Goal: Task Accomplishment & Management: Manage account settings

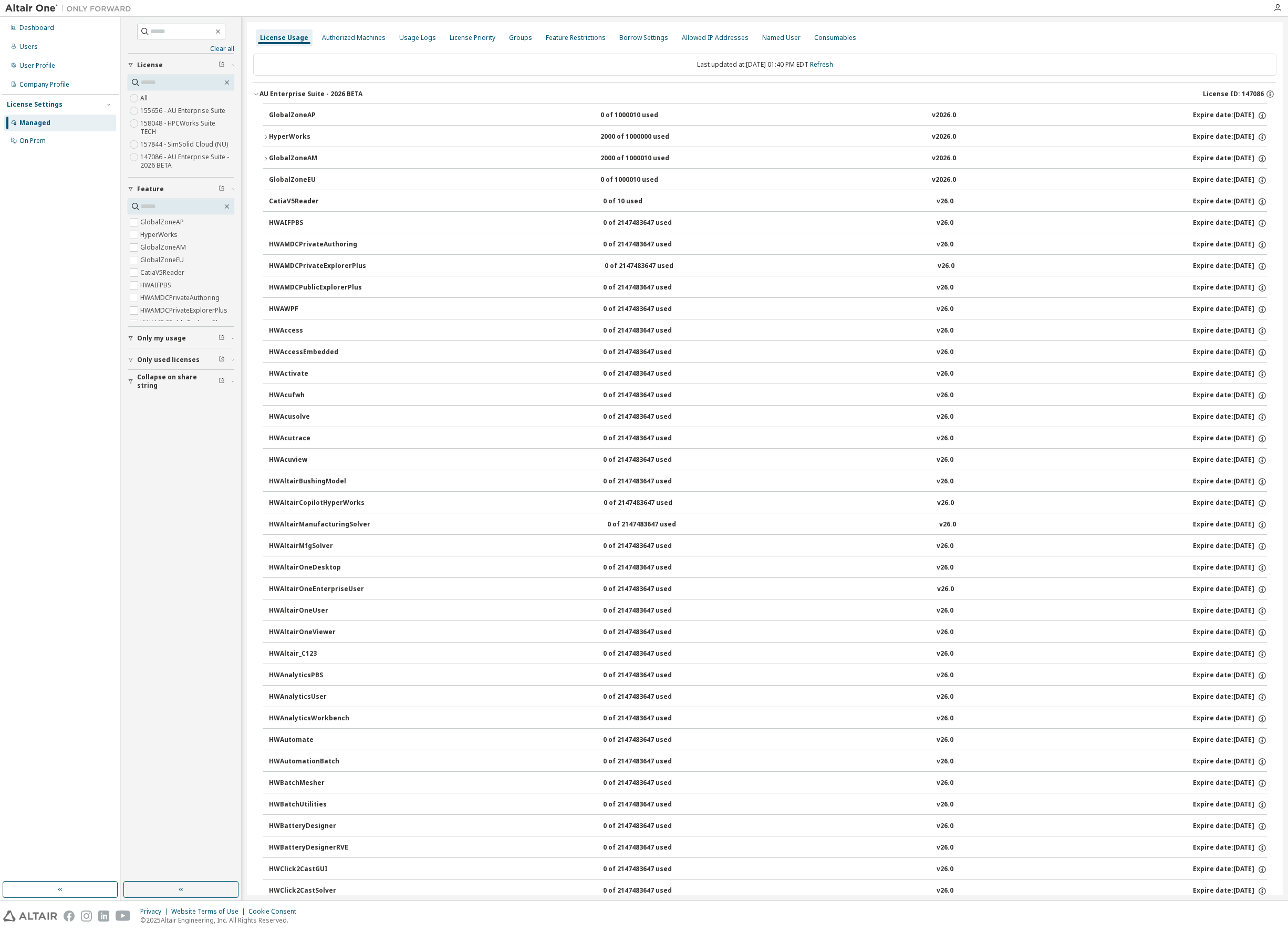
scroll to position [3816, 0]
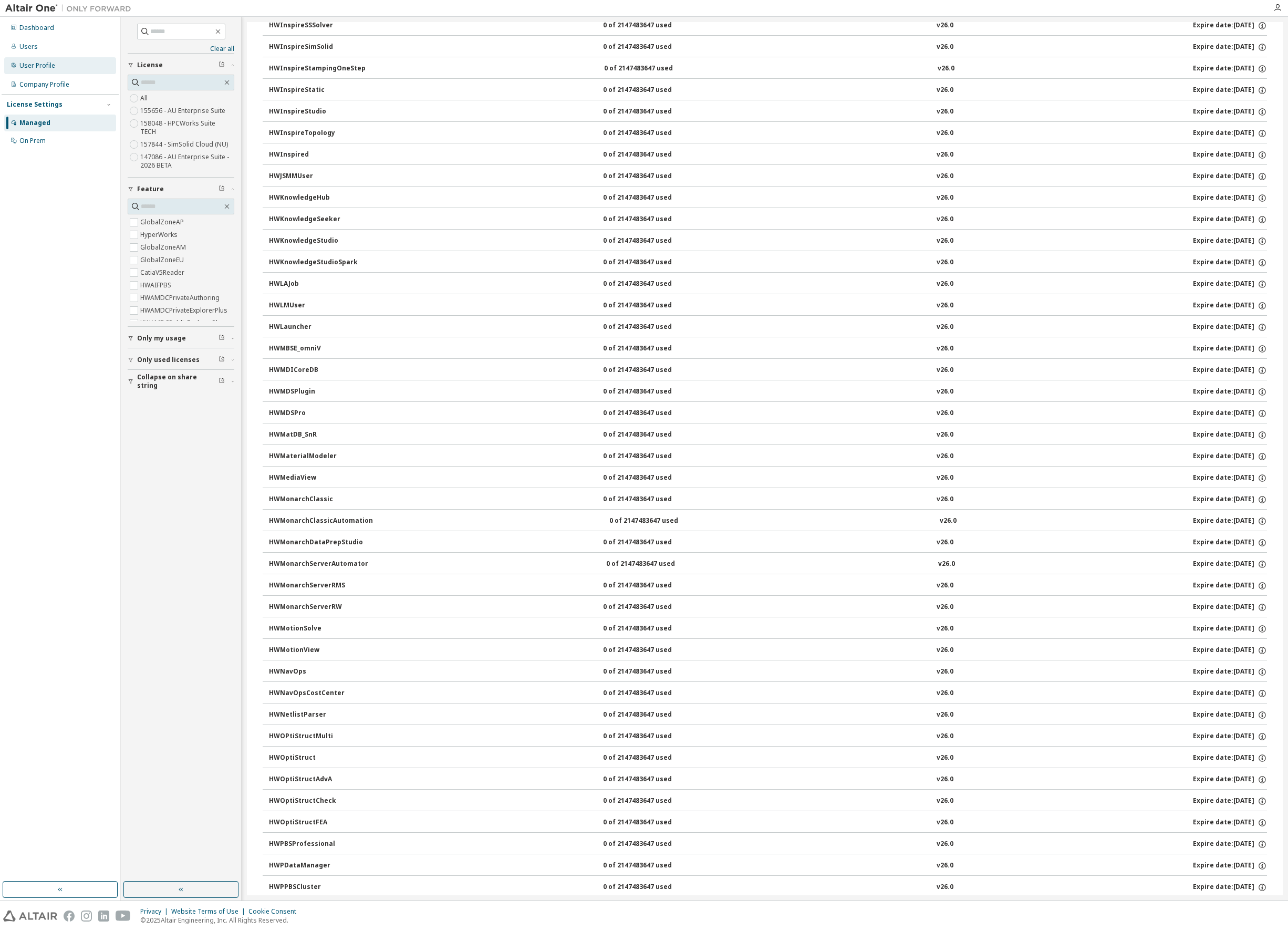
click at [33, 66] on div "User Profile" at bounding box center [37, 65] width 36 height 8
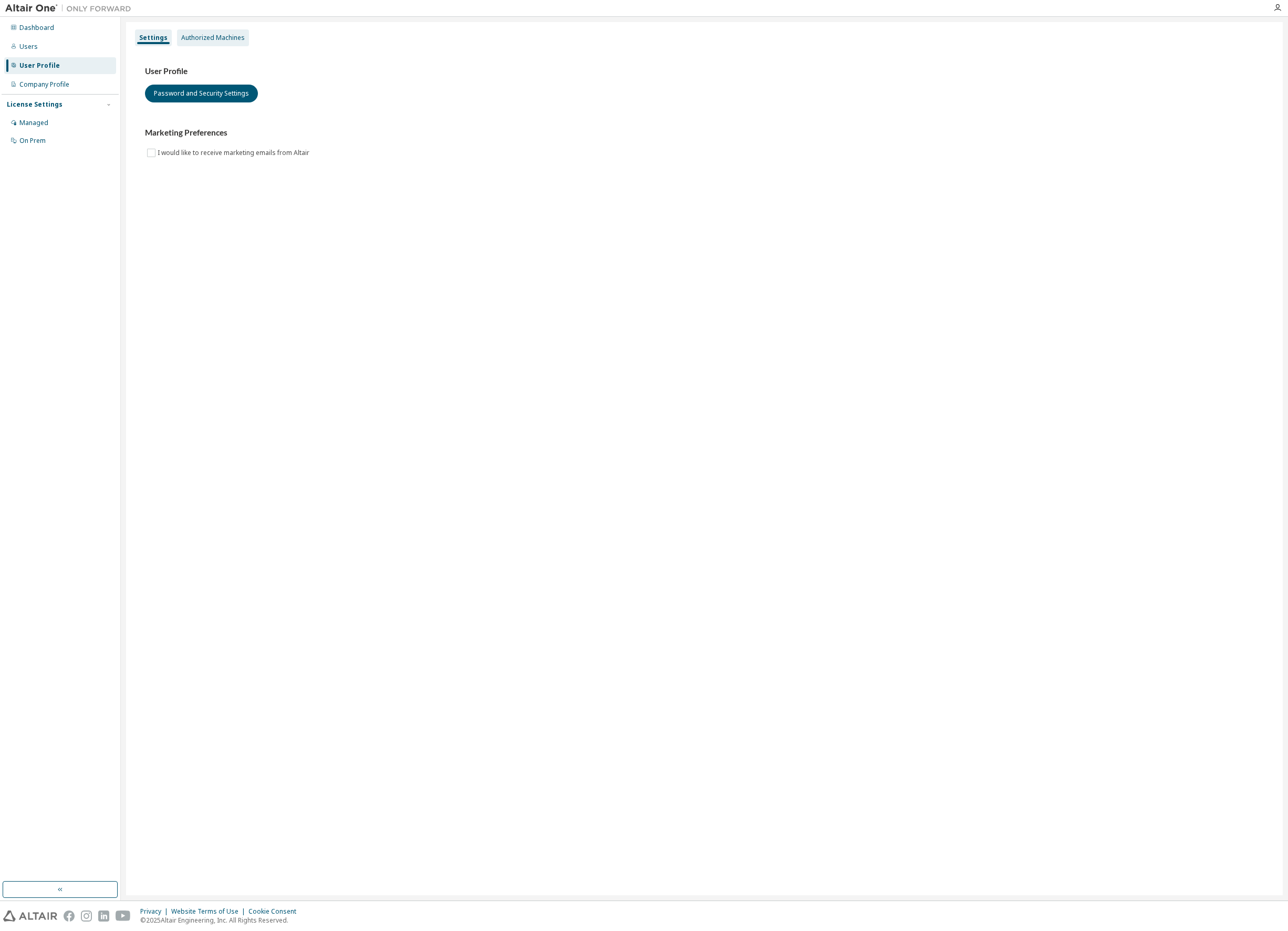
click at [211, 37] on div "Authorized Machines" at bounding box center [213, 38] width 64 height 8
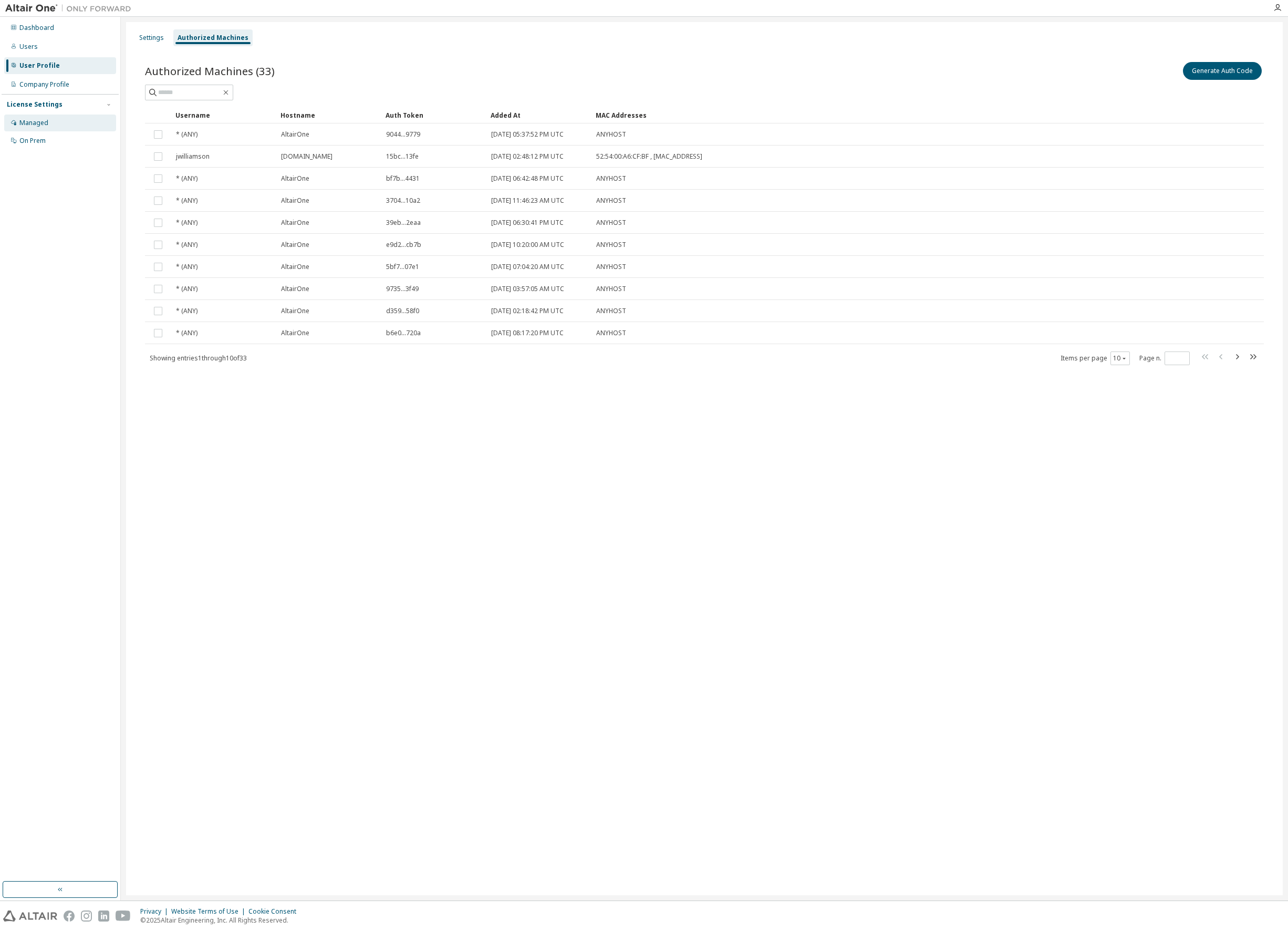
click at [33, 124] on div "Managed" at bounding box center [34, 123] width 29 height 8
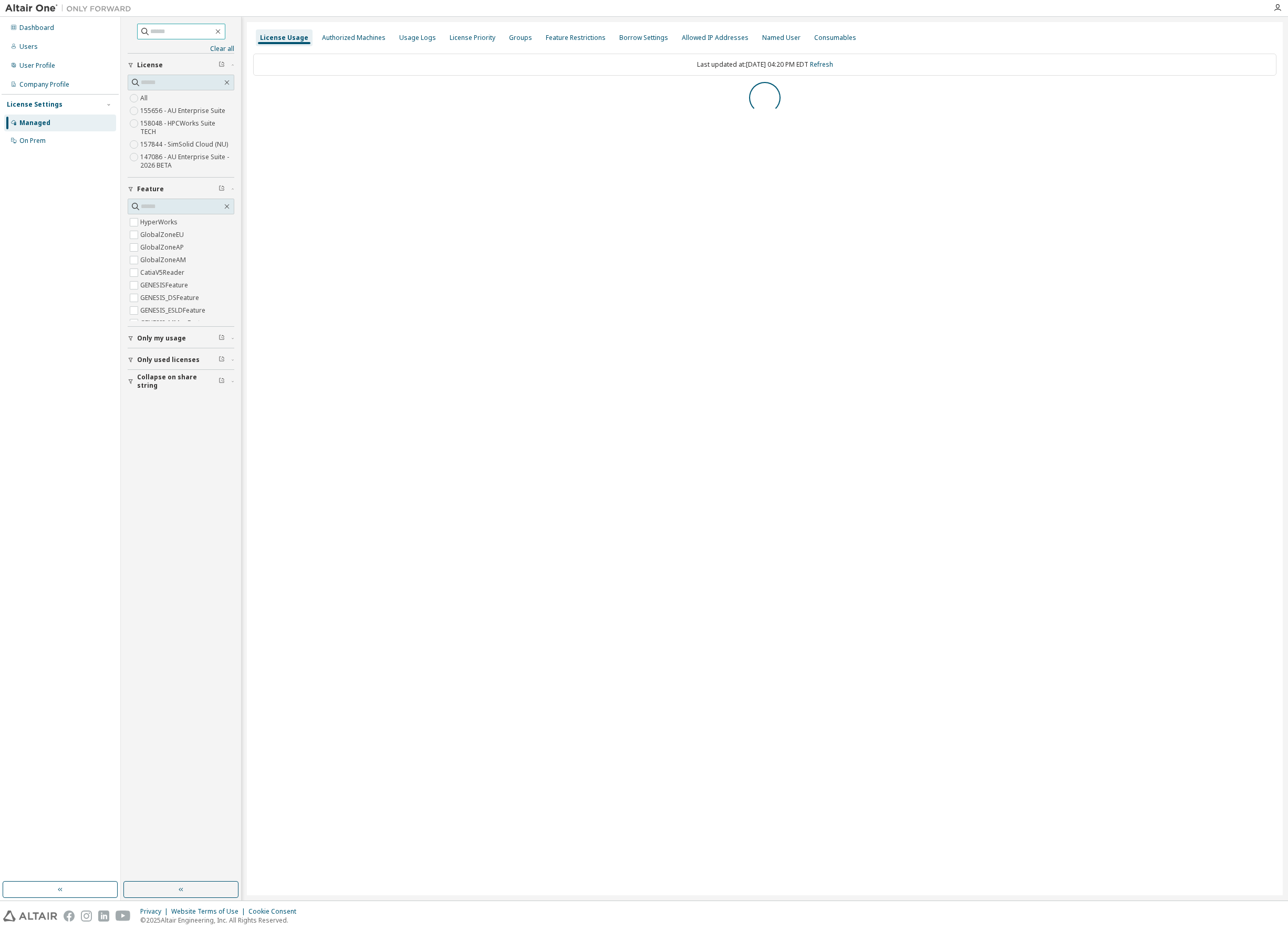
click at [168, 29] on input "text" at bounding box center [182, 31] width 63 height 10
type input "******"
click at [285, 94] on div "AU Enterprise Suite" at bounding box center [292, 94] width 65 height 8
click at [280, 116] on div "HPCWorks Suite TECH" at bounding box center [295, 116] width 72 height 8
click at [279, 137] on div "SimSolid Cloud (NU)" at bounding box center [292, 137] width 65 height 8
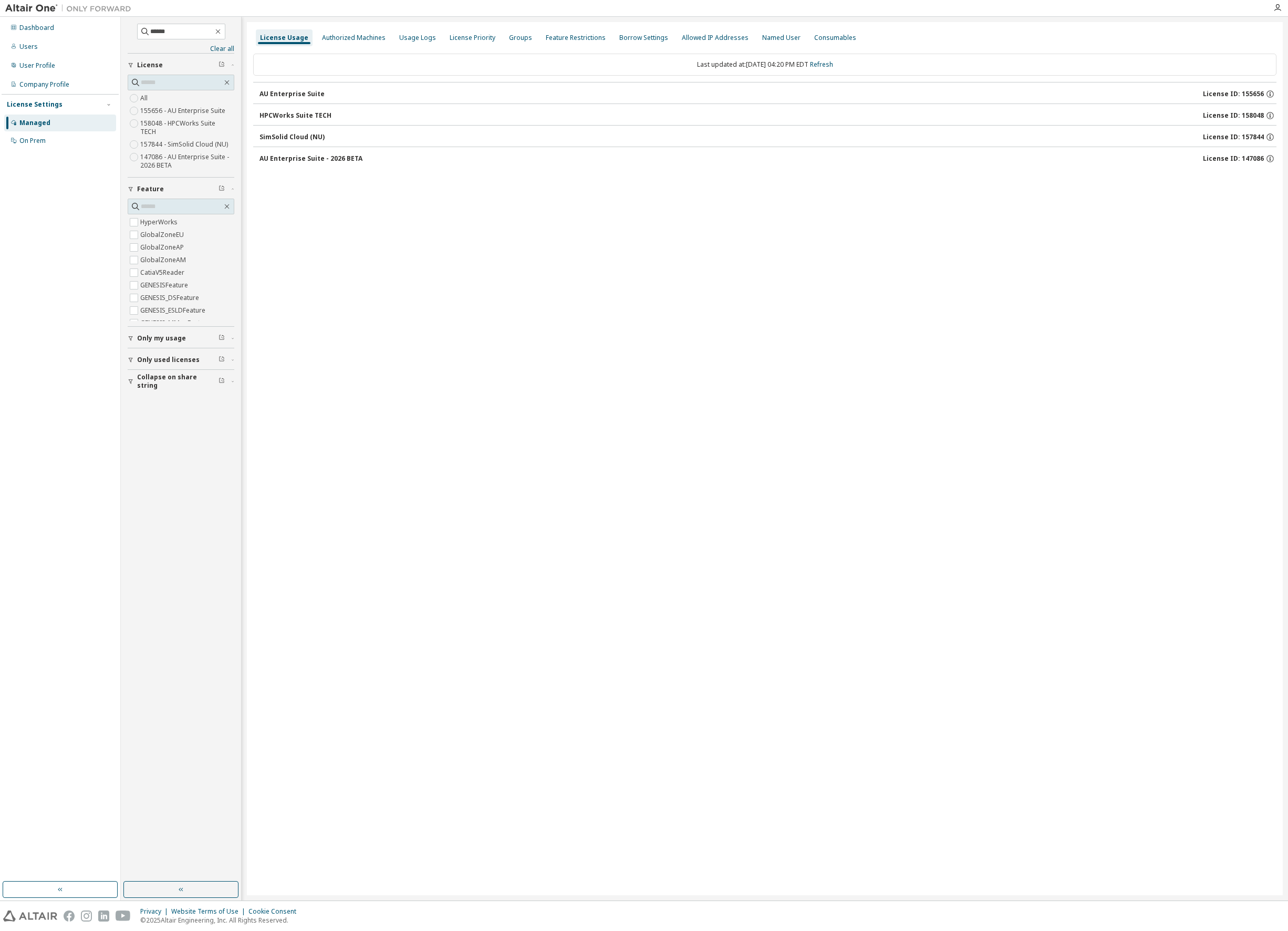
click at [280, 157] on div "AU Enterprise Suite - 2026 BETA" at bounding box center [311, 159] width 103 height 8
click at [354, 38] on div "Authorized Machines" at bounding box center [354, 38] width 64 height 8
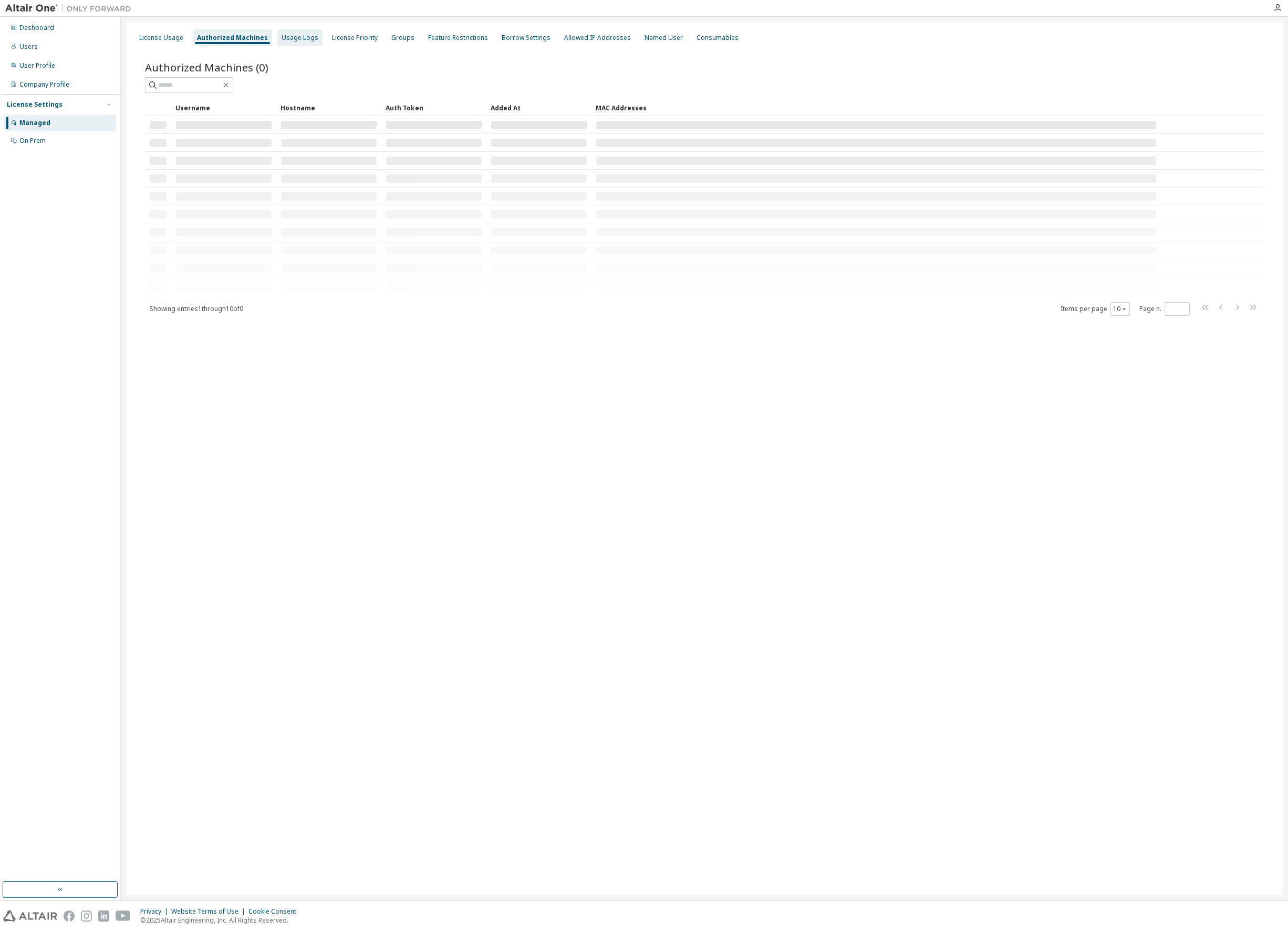
click at [296, 38] on div "Usage Logs" at bounding box center [300, 38] width 37 height 8
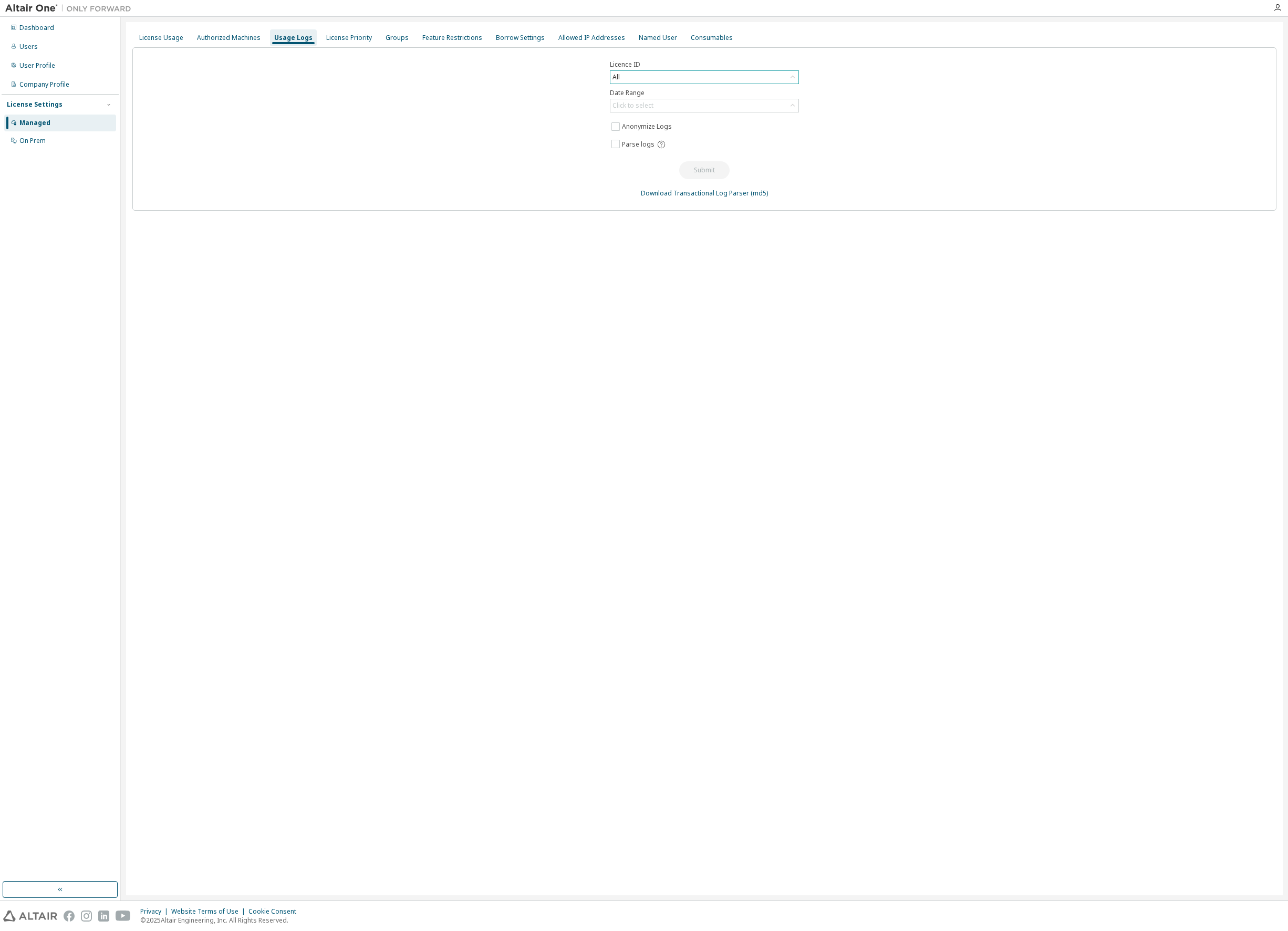
click at [665, 77] on div "All" at bounding box center [704, 77] width 188 height 13
click at [854, 76] on div "Licence ID All All 155656 - AU Enterprise Suite 158048 - HPCWorks Suite TECH 15…" at bounding box center [704, 129] width 1144 height 164
click at [655, 105] on div "Click to select" at bounding box center [704, 105] width 188 height 13
click at [648, 136] on li "Last 30 days" at bounding box center [704, 135] width 186 height 14
click at [879, 145] on div "Licence ID All Date Range Last 30 days Anonymize Logs Parse logs Submit Downloa…" at bounding box center [704, 129] width 1144 height 164
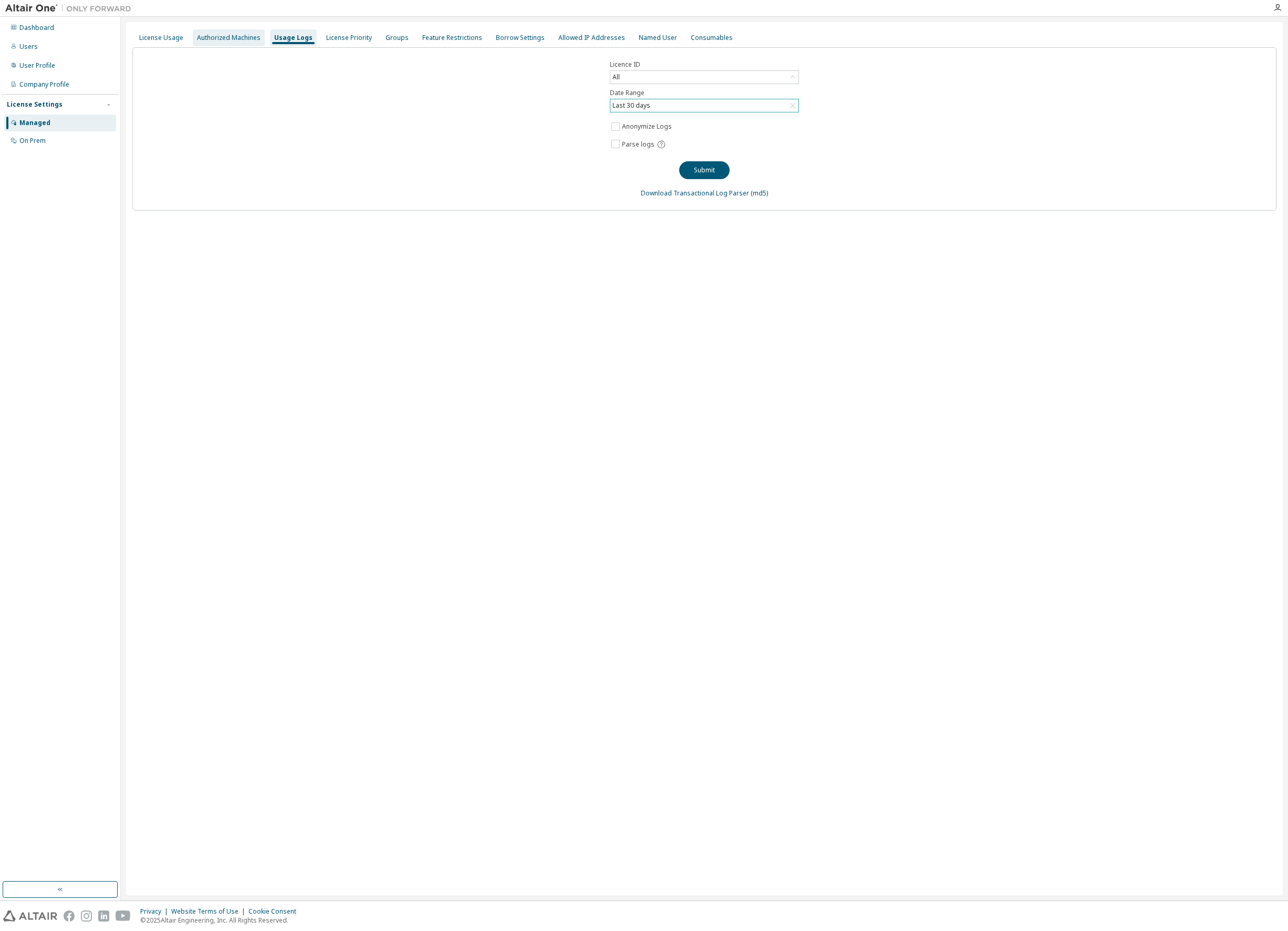
click at [239, 34] on div "Authorized Machines" at bounding box center [228, 38] width 64 height 8
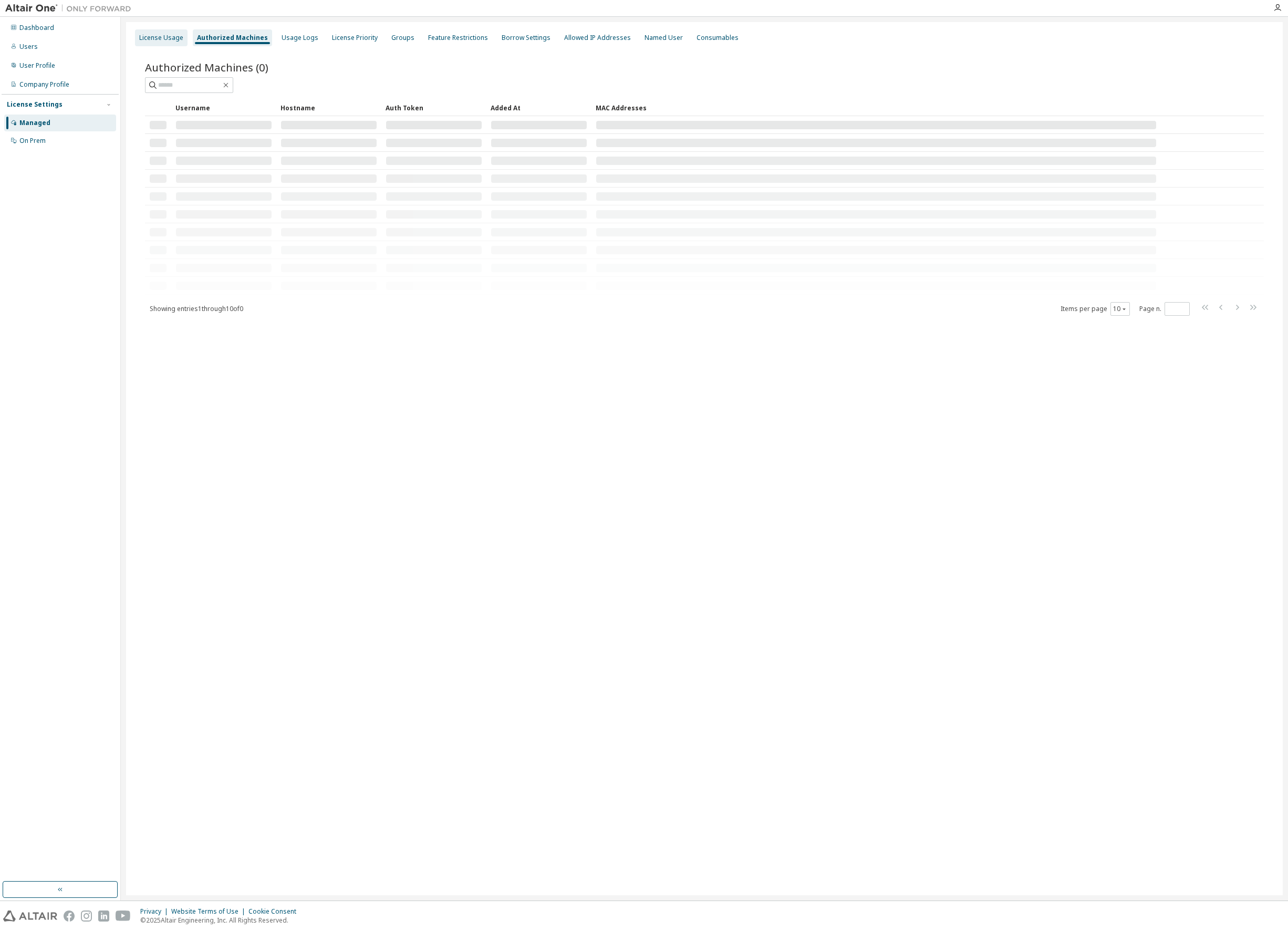
click at [150, 34] on div "License Usage" at bounding box center [161, 38] width 44 height 8
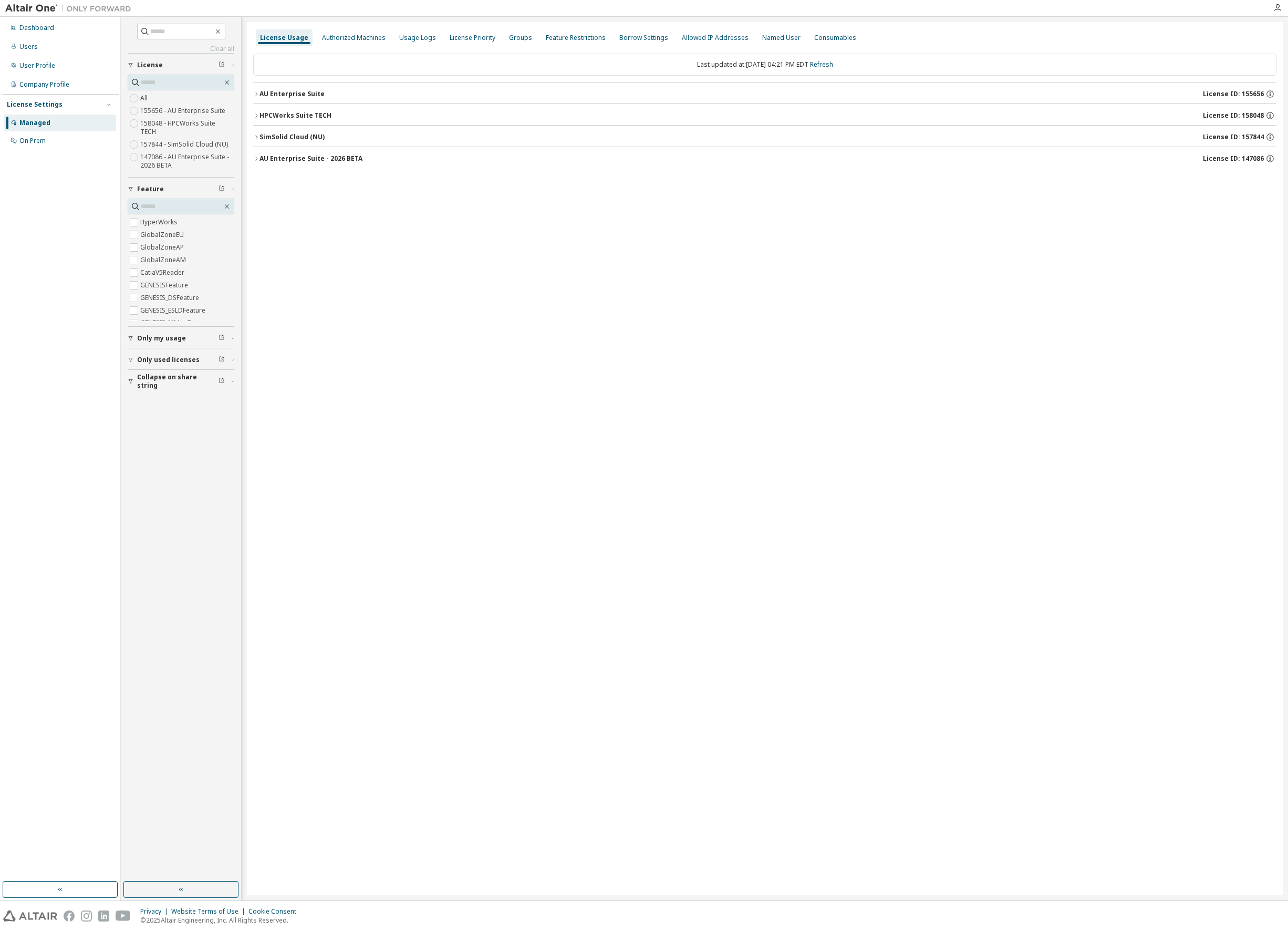
click at [255, 113] on icon "button" at bounding box center [256, 116] width 6 height 6
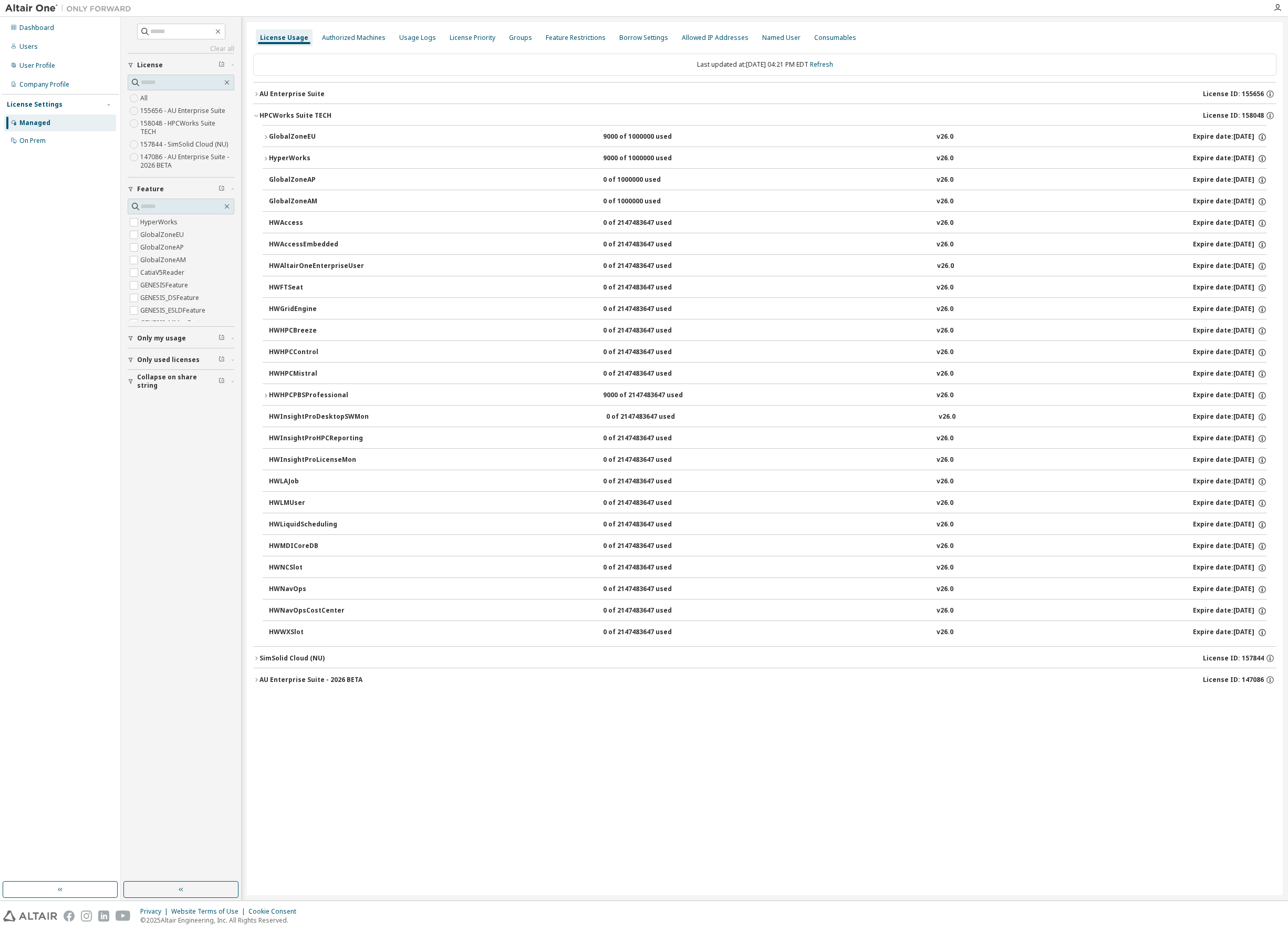
click at [282, 588] on div "HWNavOps" at bounding box center [316, 589] width 94 height 10
click at [256, 114] on icon "button" at bounding box center [256, 116] width 6 height 6
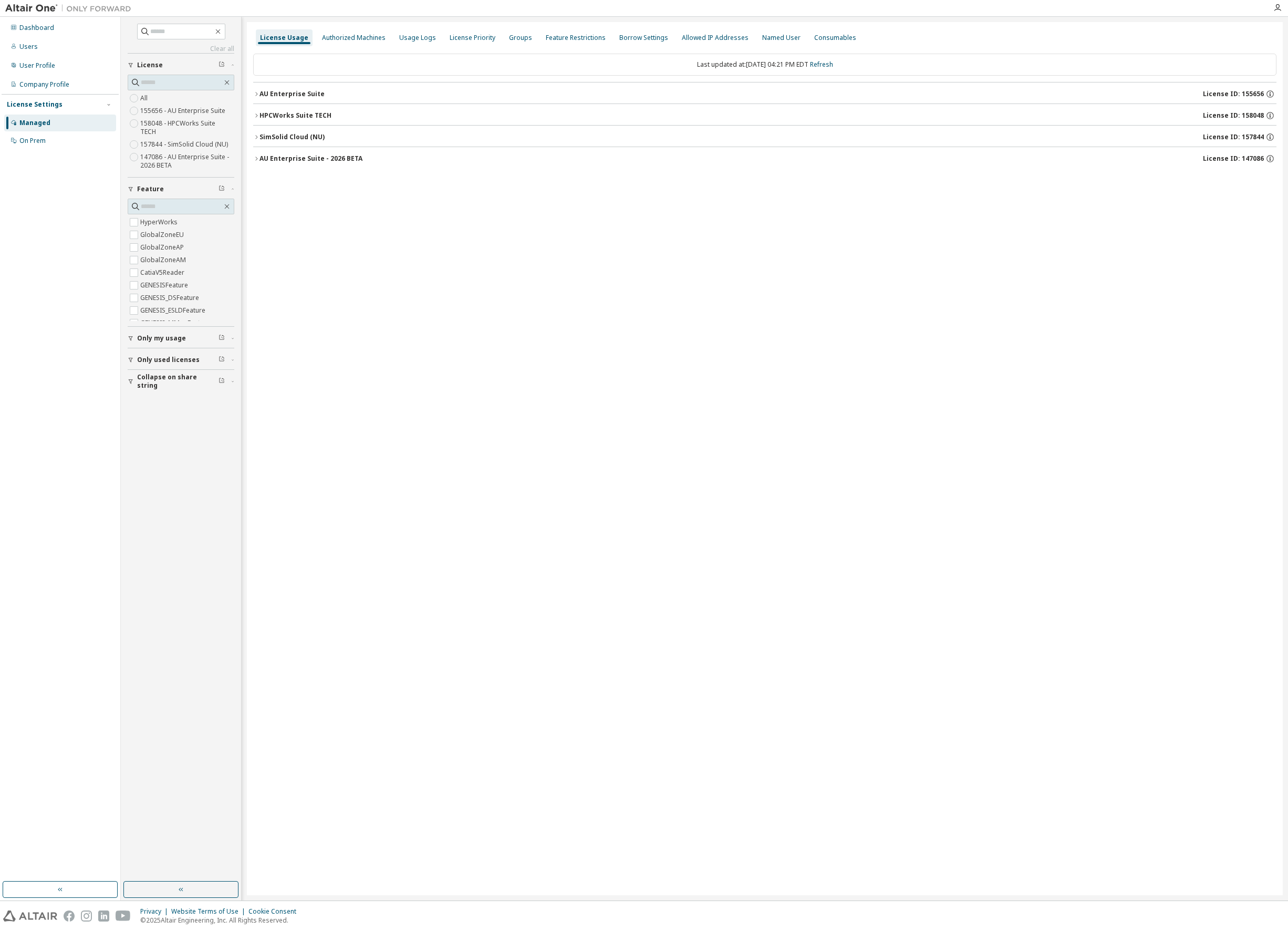
click at [257, 157] on icon "button" at bounding box center [256, 159] width 6 height 6
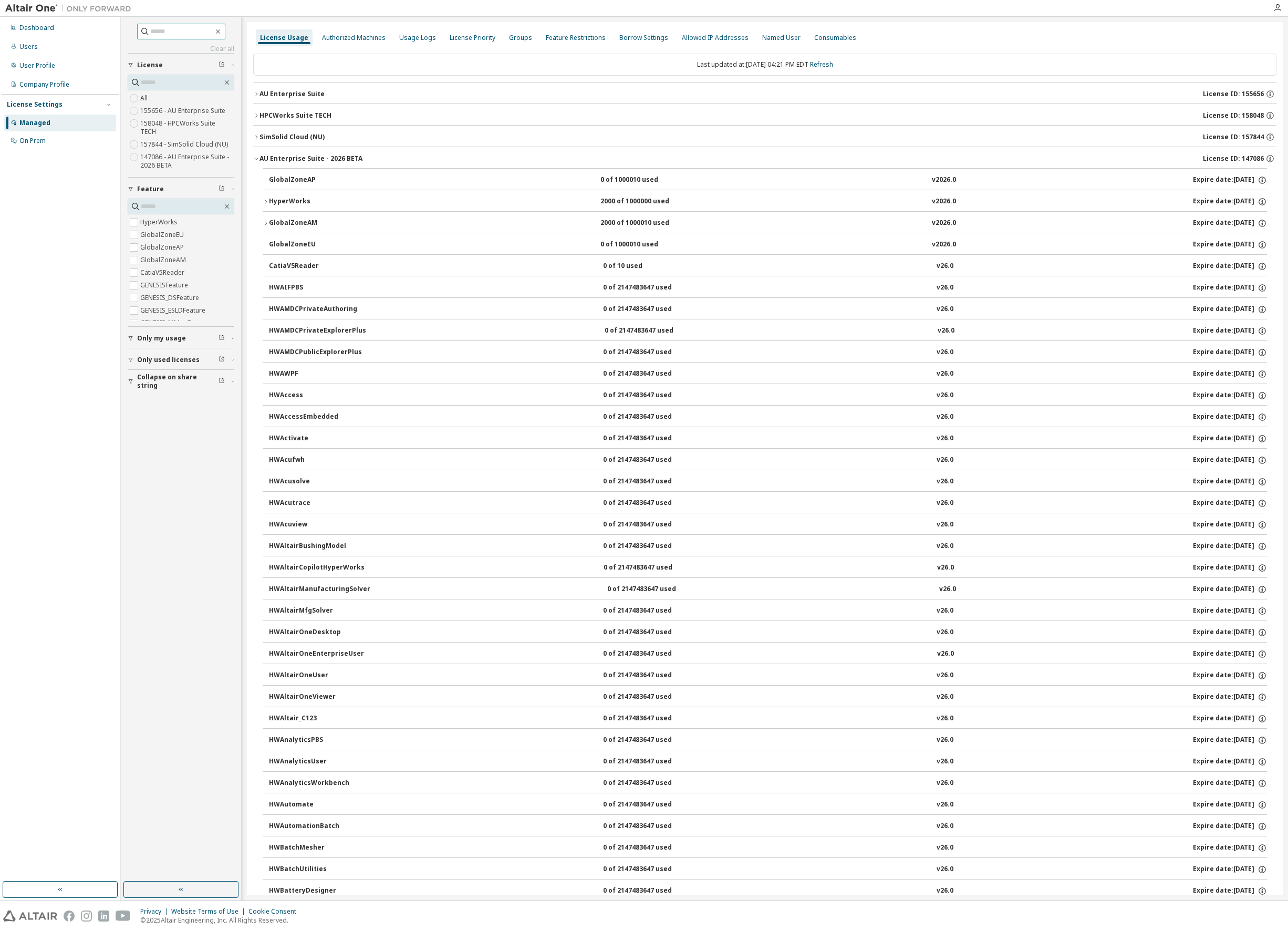
click at [164, 34] on input "text" at bounding box center [182, 31] width 63 height 10
type input "*******"
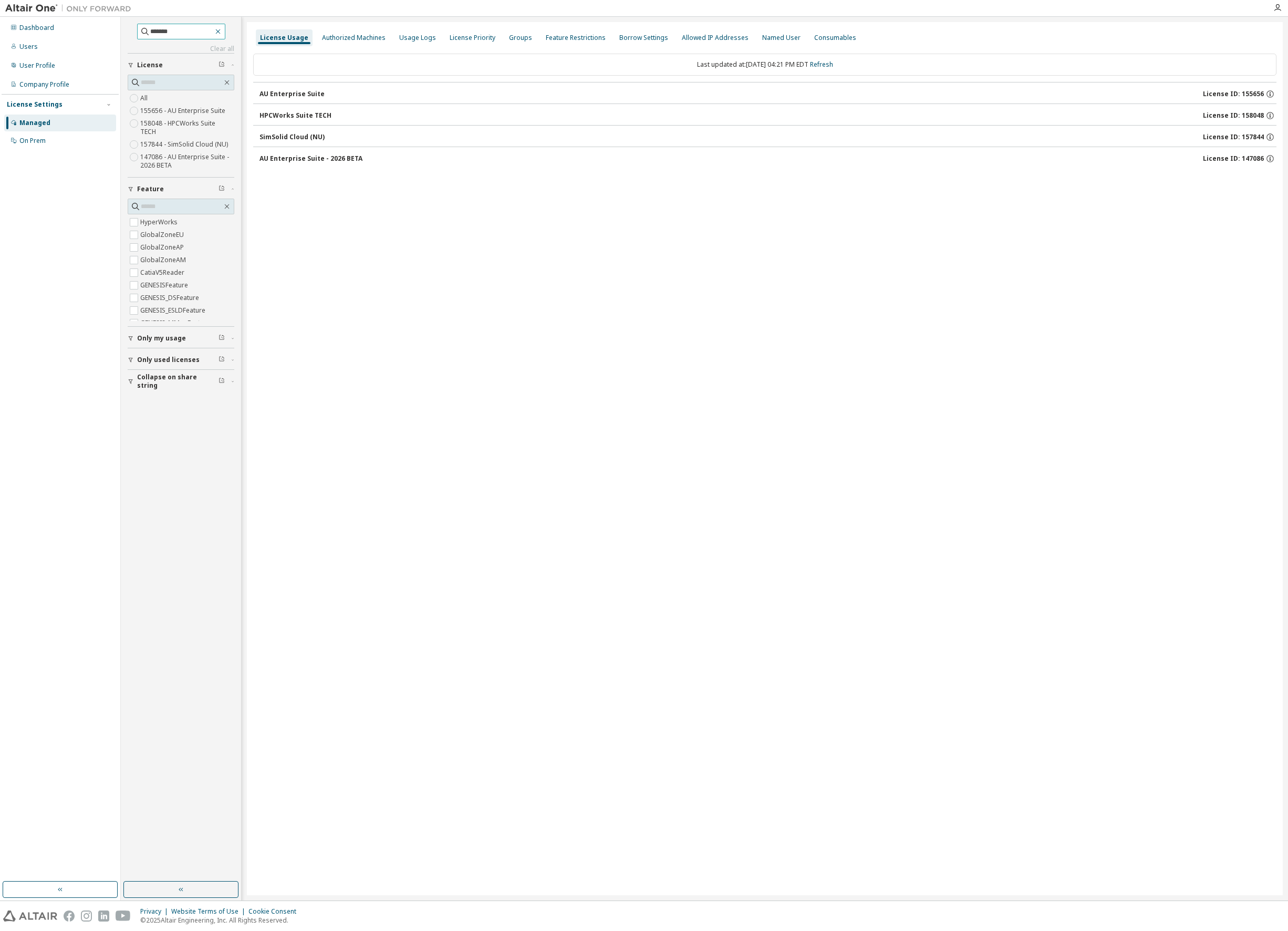
click at [221, 28] on icon "button" at bounding box center [218, 31] width 8 height 8
click at [228, 216] on div "HyperWorks" at bounding box center [181, 222] width 107 height 13
click at [190, 201] on input "text" at bounding box center [181, 206] width 81 height 10
type input "*"
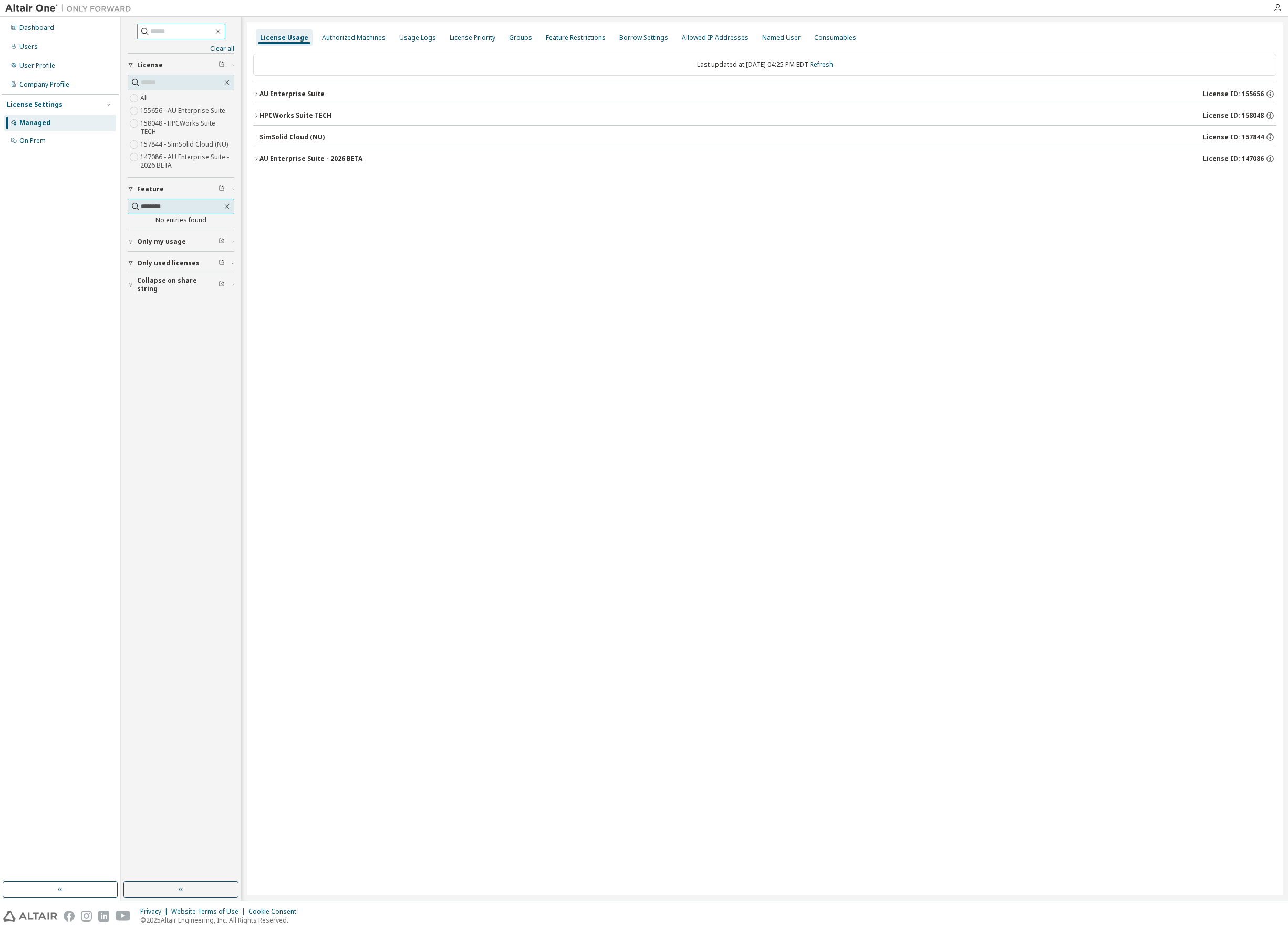
type input "********"
click at [228, 202] on icon "button" at bounding box center [227, 207] width 8 height 8
click at [256, 93] on icon "button" at bounding box center [256, 94] width 6 height 6
click at [256, 142] on icon "button" at bounding box center [256, 141] width 2 height 4
click at [256, 210] on icon "button" at bounding box center [256, 210] width 6 height 6
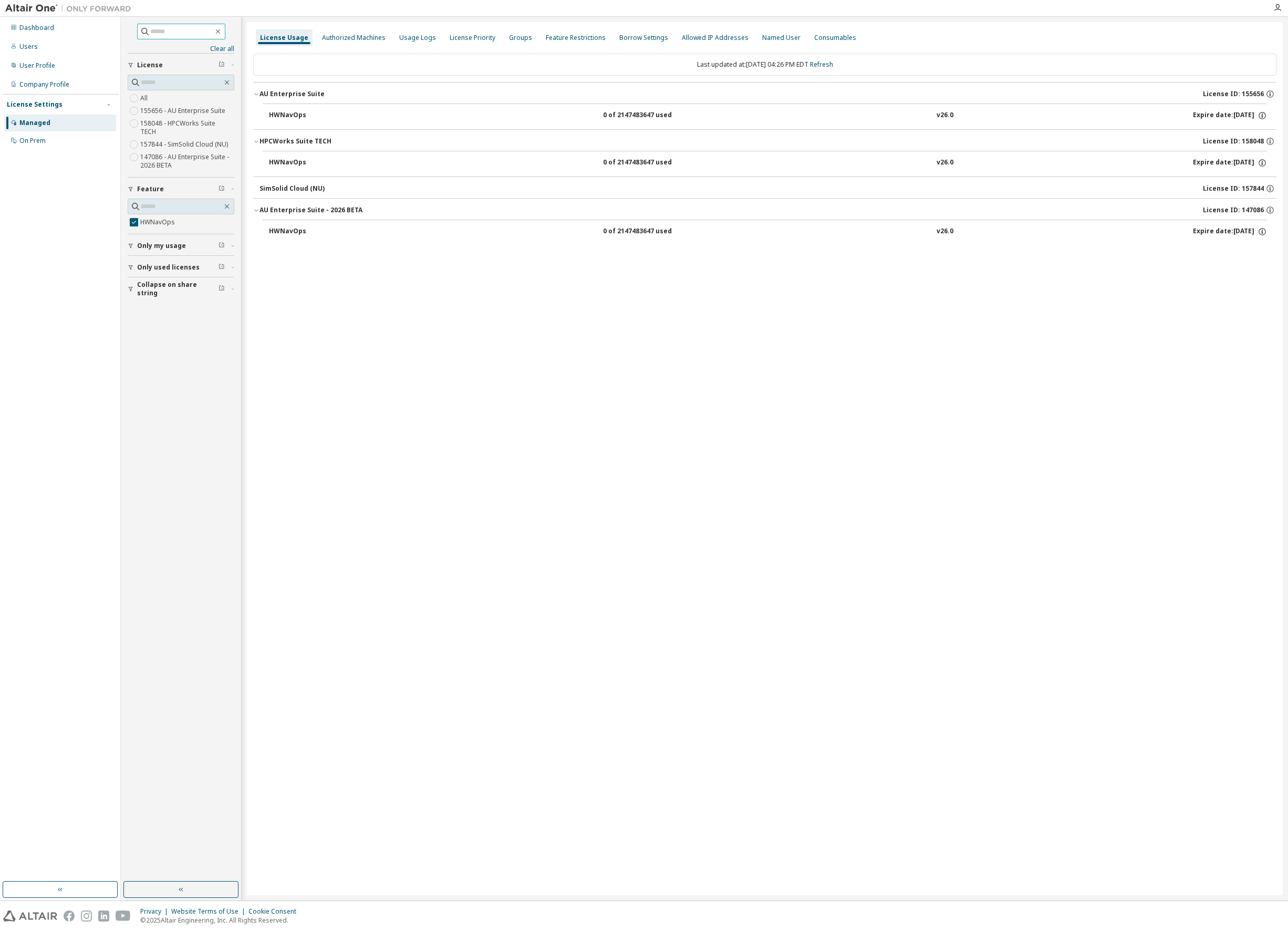
click at [160, 242] on span "Only my usage" at bounding box center [161, 246] width 49 height 8
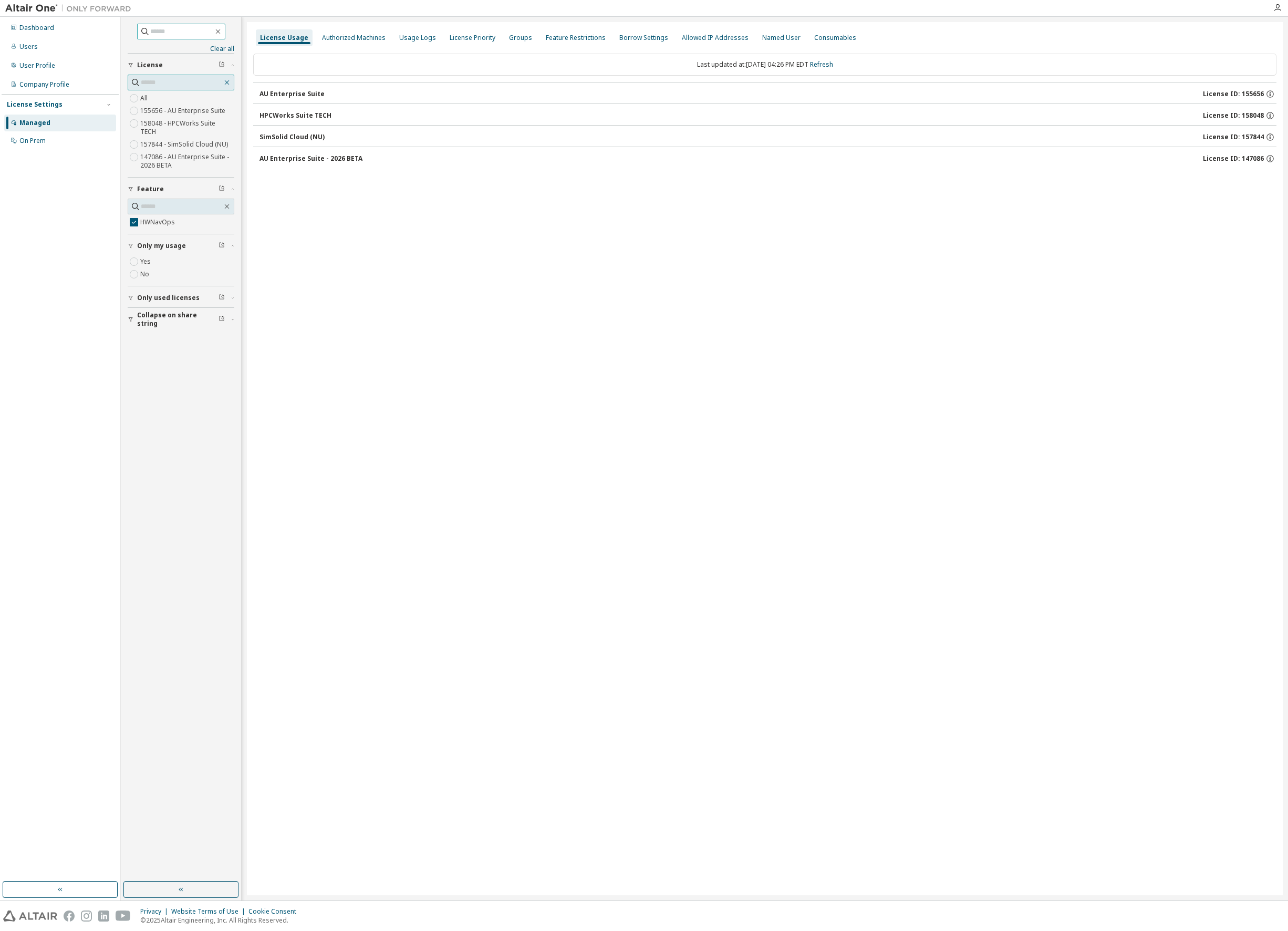
click at [227, 82] on icon "button" at bounding box center [227, 83] width 5 height 5
click at [228, 202] on icon "button" at bounding box center [227, 207] width 8 height 8
click at [160, 216] on label "HWNavOps" at bounding box center [159, 222] width 37 height 13
click at [256, 93] on icon "button" at bounding box center [256, 94] width 6 height 6
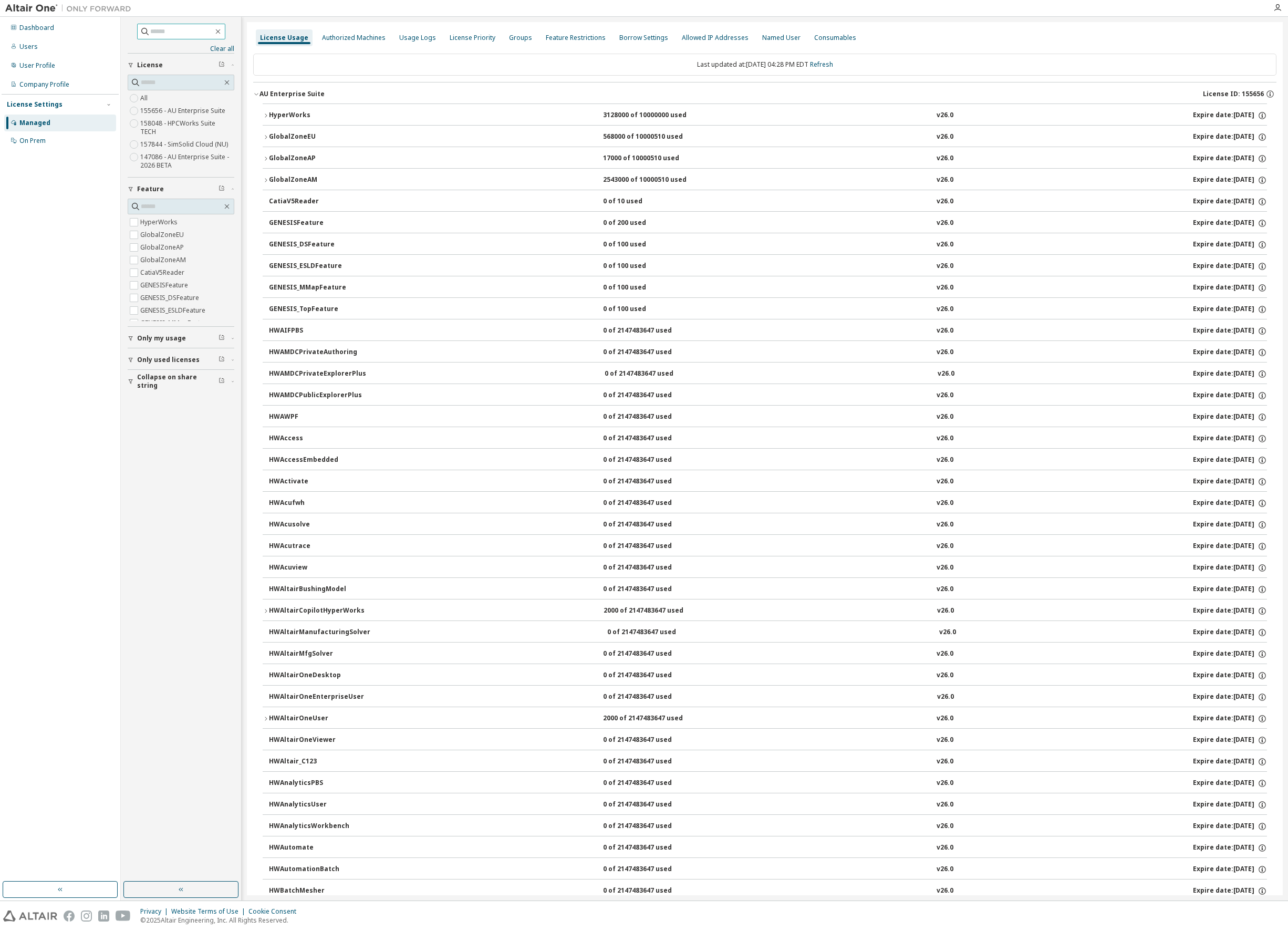
click at [256, 93] on icon "button" at bounding box center [256, 94] width 6 height 6
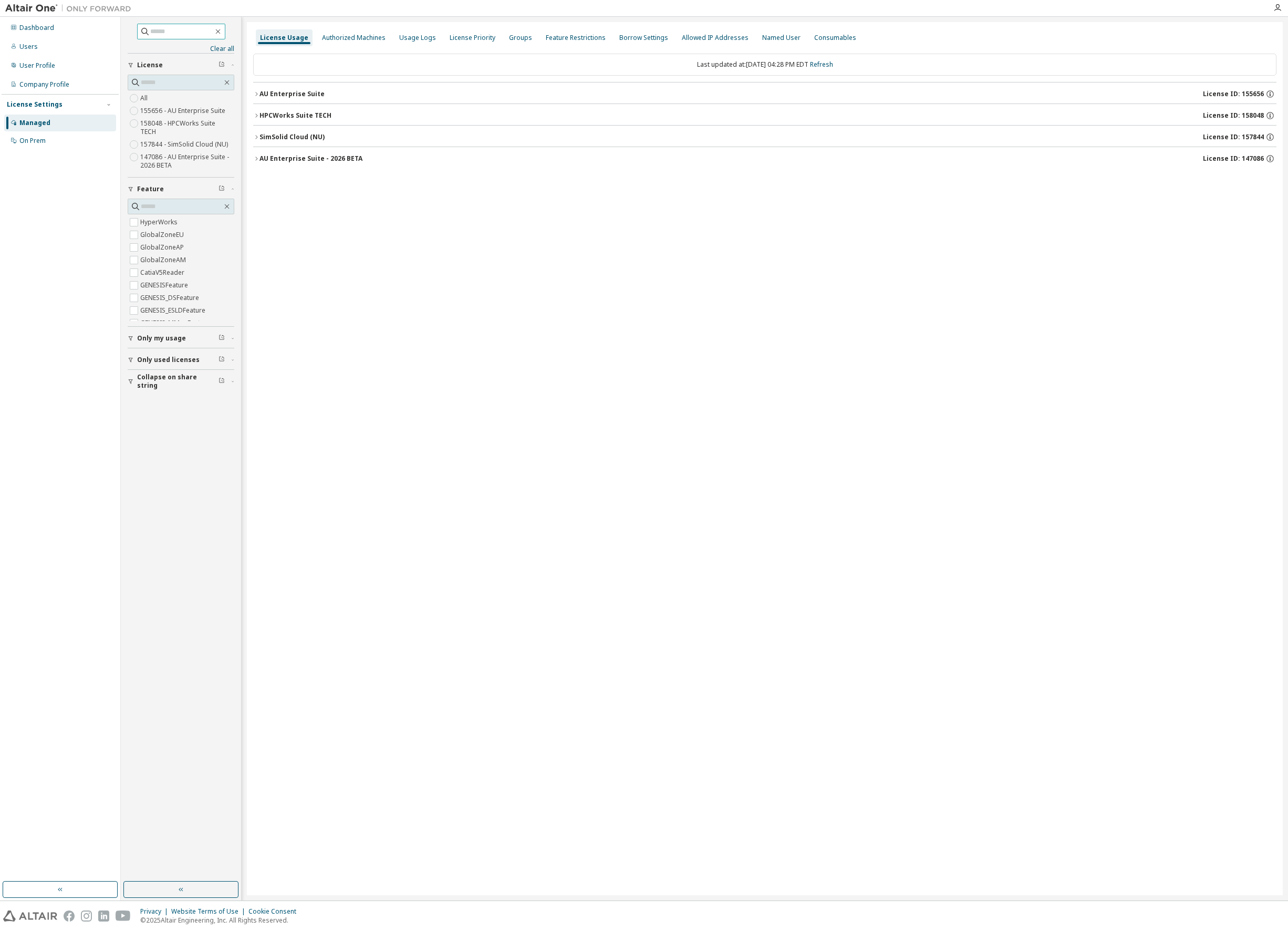
click at [132, 336] on icon "button" at bounding box center [130, 339] width 4 height 5
click at [134, 387] on div "button" at bounding box center [133, 390] width 10 height 6
click at [256, 93] on icon "button" at bounding box center [256, 94] width 6 height 6
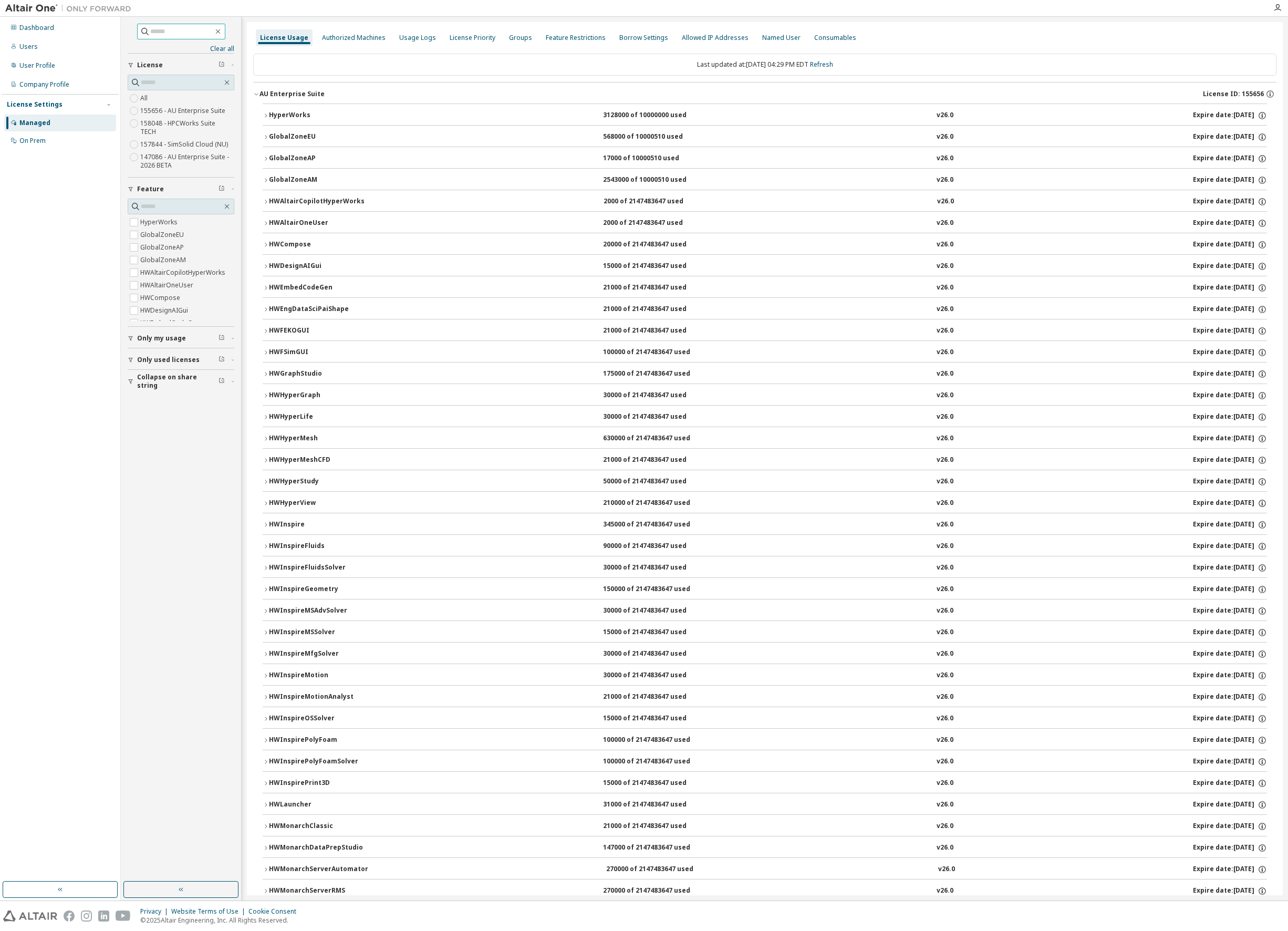
click at [256, 93] on icon "button" at bounding box center [256, 94] width 6 height 6
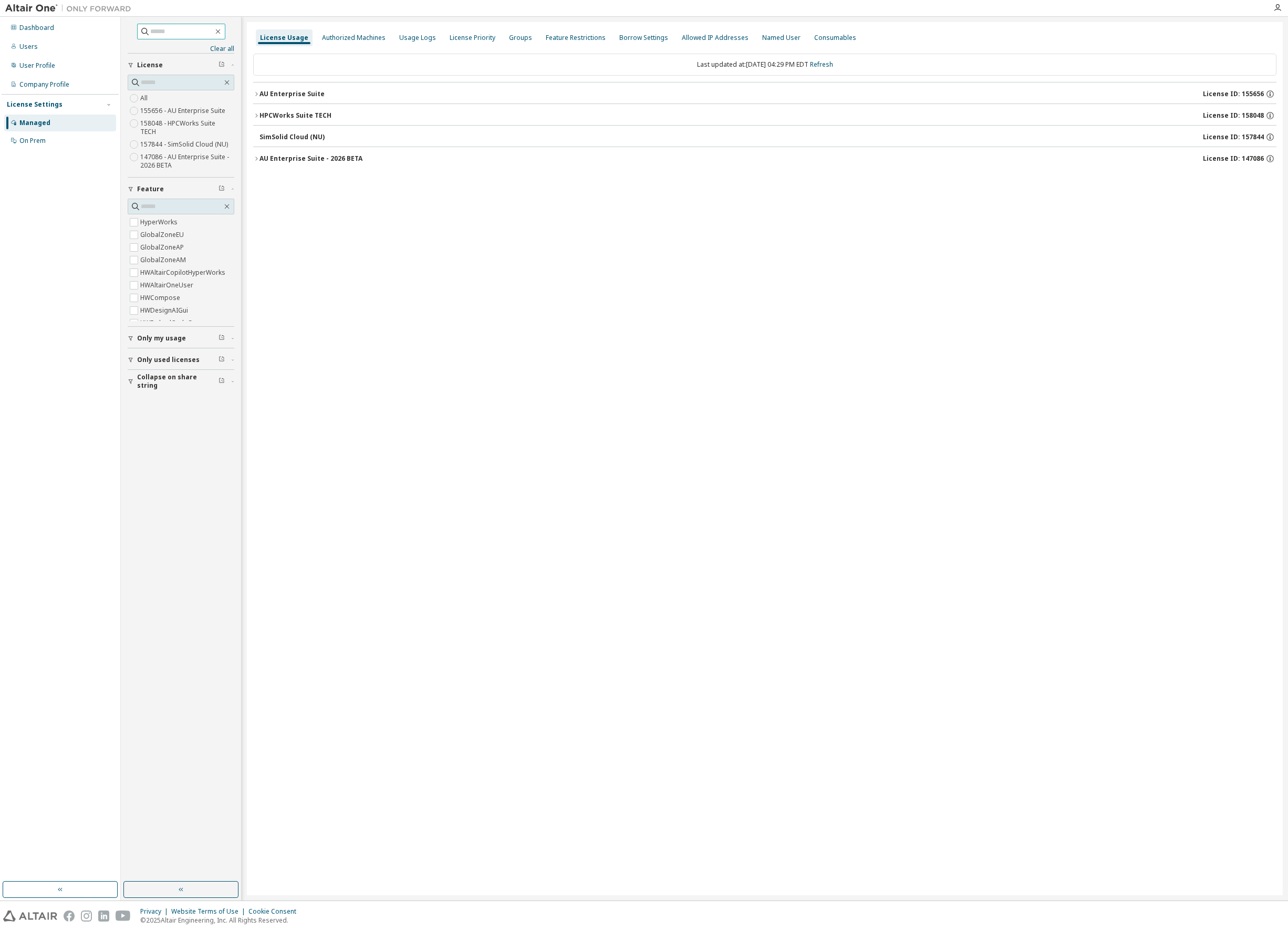
click at [256, 117] on icon "button" at bounding box center [256, 116] width 6 height 6
click at [266, 156] on icon "button" at bounding box center [266, 159] width 6 height 6
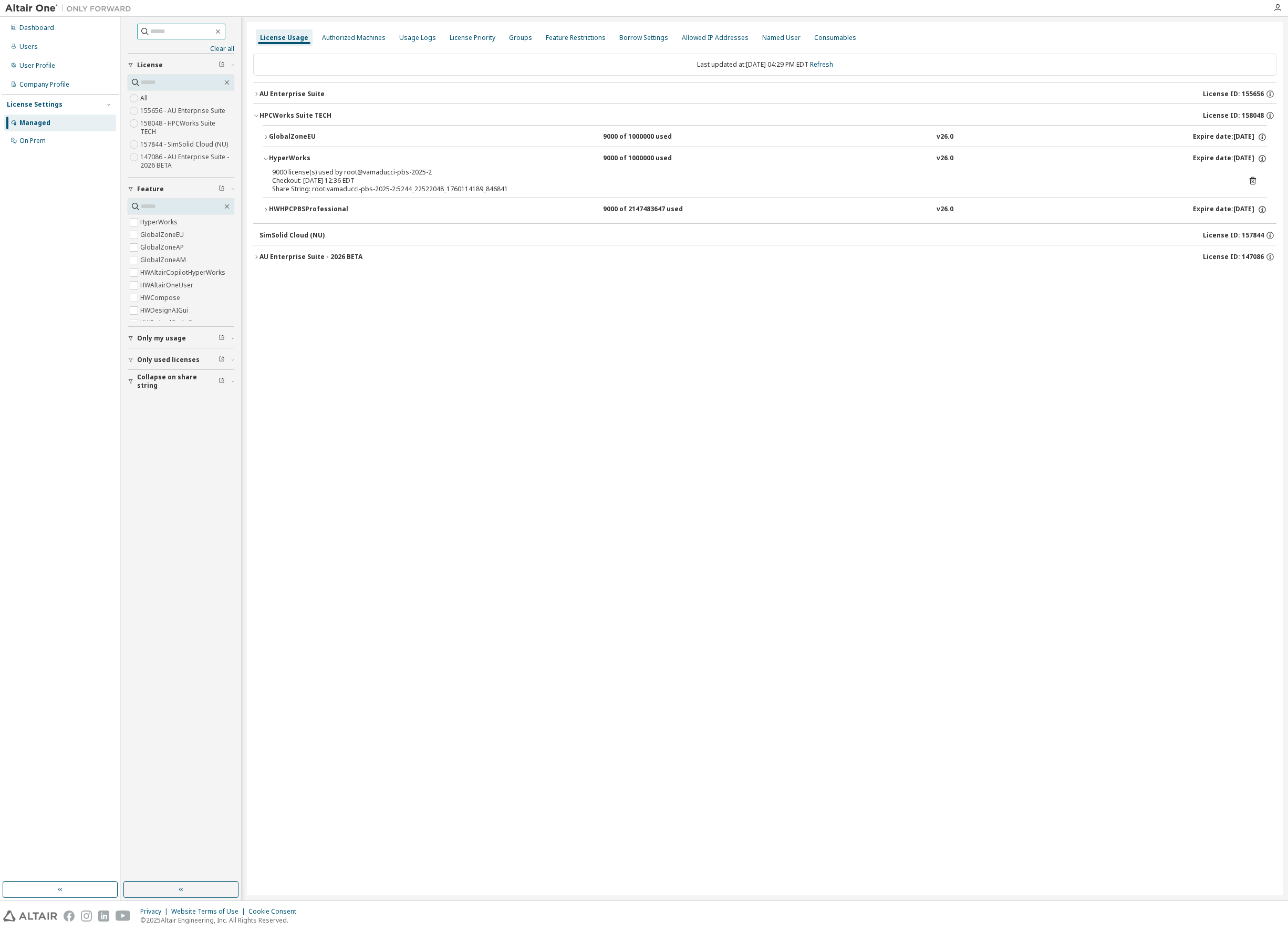
click at [552, 377] on div "License Usage Authorized Machines Usage Logs License Priority Groups Feature Re…" at bounding box center [765, 458] width 1035 height 873
click at [457, 315] on div "License Usage Authorized Machines Usage Logs License Priority Groups Feature Re…" at bounding box center [765, 458] width 1035 height 873
click at [358, 35] on div "Authorized Machines" at bounding box center [354, 38] width 64 height 8
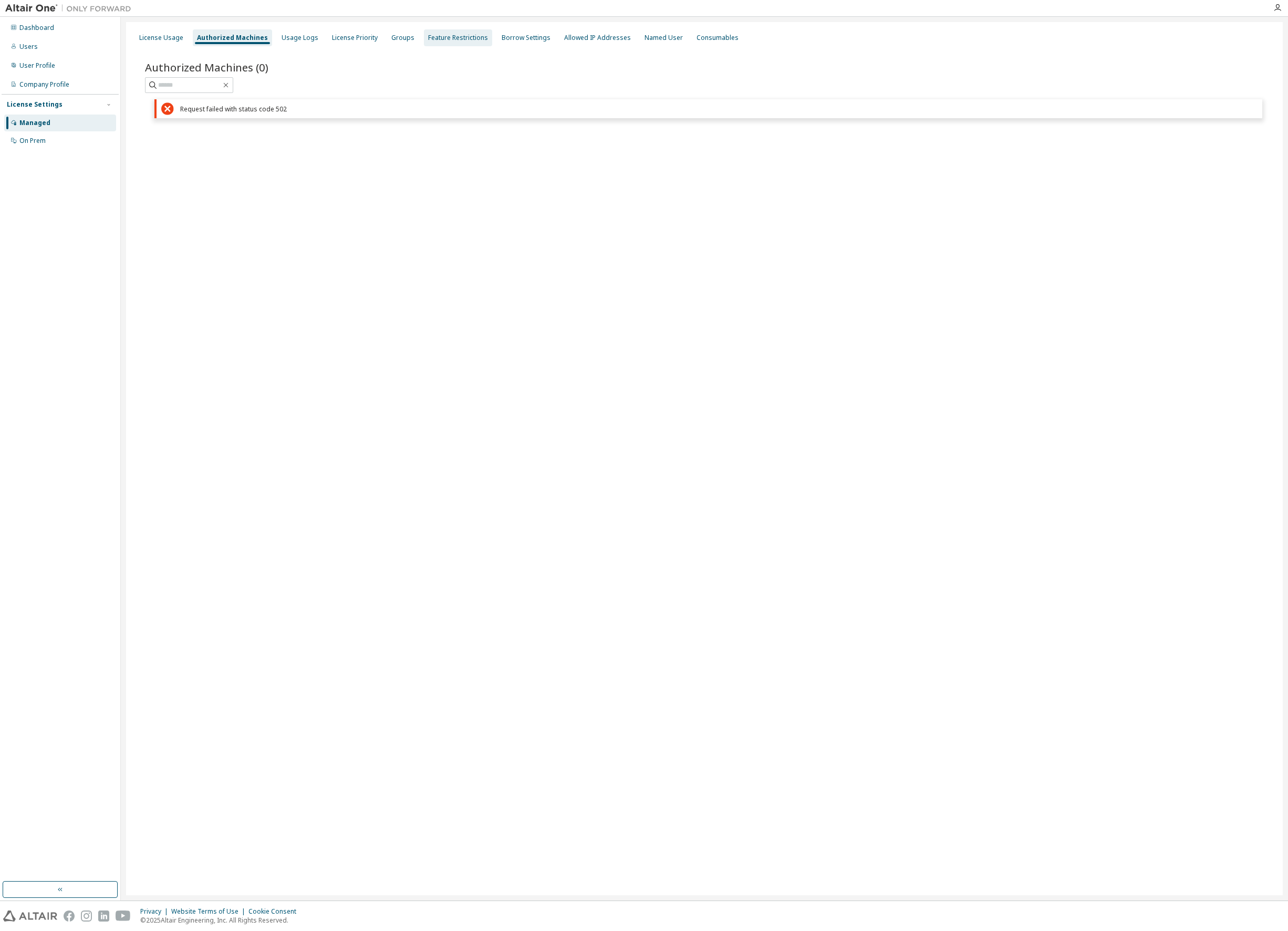
click at [460, 39] on div "Feature Restrictions" at bounding box center [458, 38] width 60 height 8
click at [514, 36] on div "Borrow Settings" at bounding box center [529, 38] width 49 height 8
click at [591, 41] on div "Allowed IP Addresses" at bounding box center [595, 38] width 67 height 8
click at [644, 42] on div "Named User" at bounding box center [661, 38] width 38 height 8
click at [699, 40] on div "Consumables" at bounding box center [713, 38] width 42 height 8
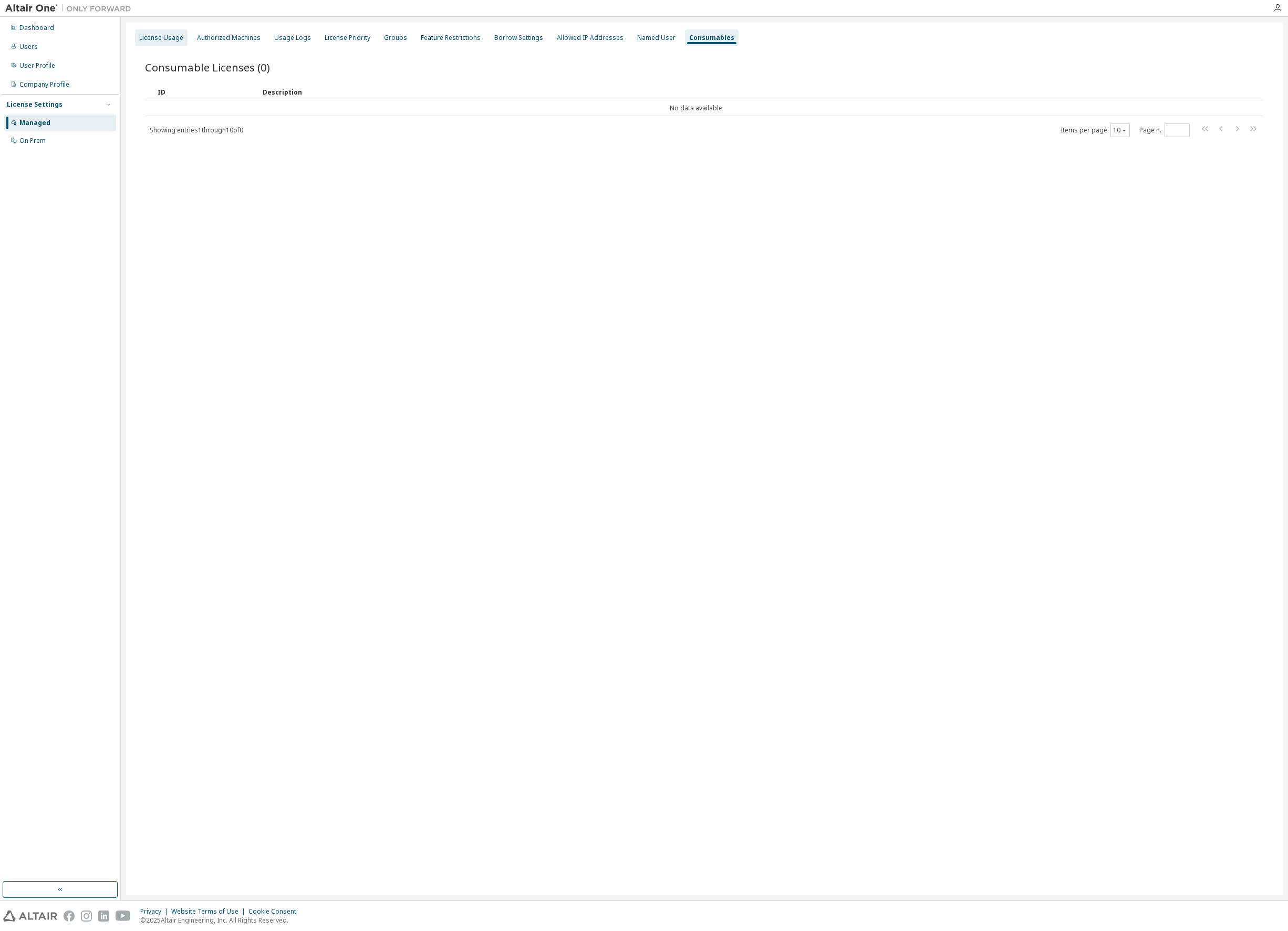
click at [165, 31] on div "License Usage" at bounding box center [161, 38] width 53 height 17
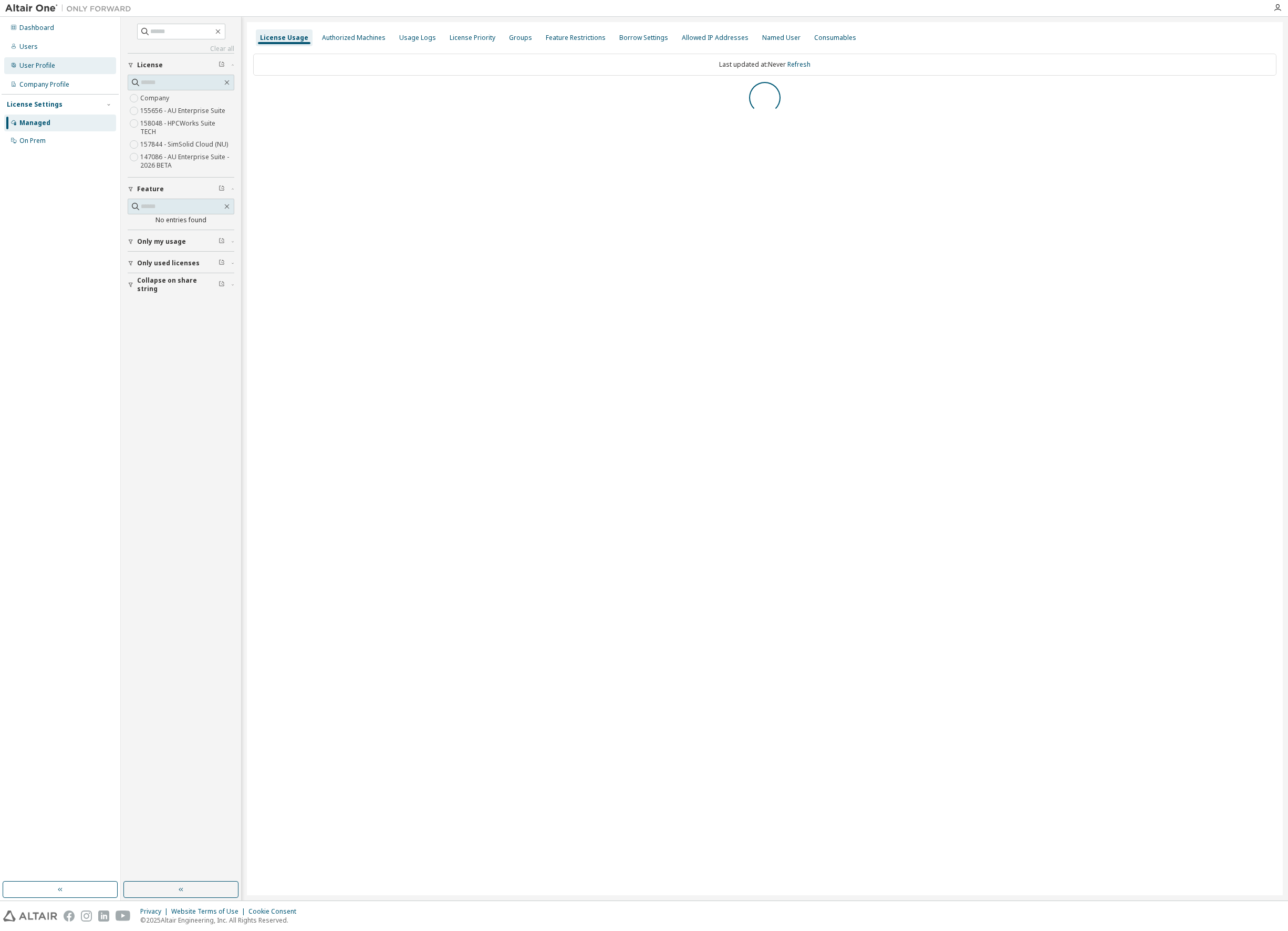
click at [48, 68] on div "User Profile" at bounding box center [37, 65] width 36 height 8
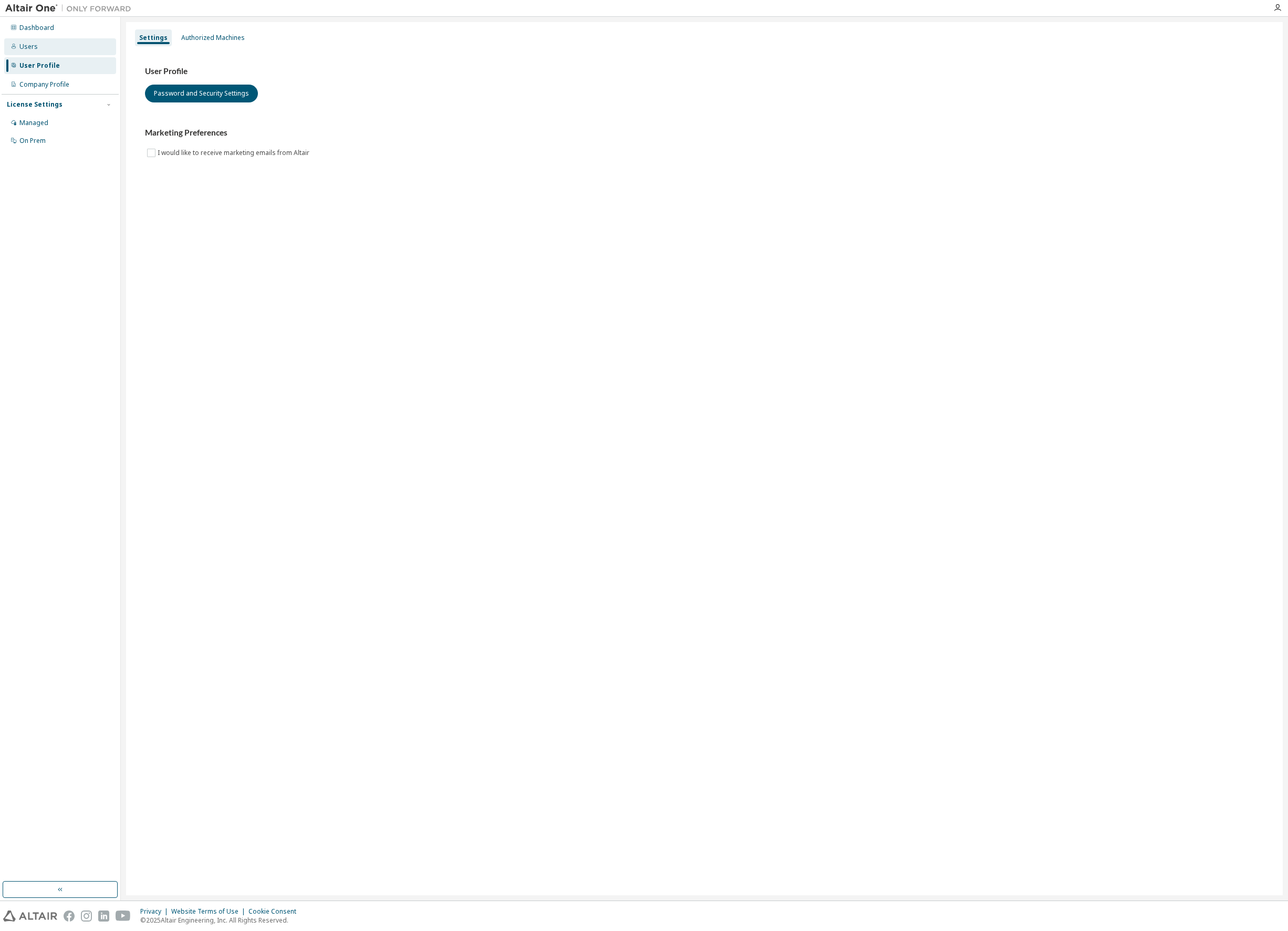
click at [42, 45] on div "Users" at bounding box center [60, 47] width 112 height 17
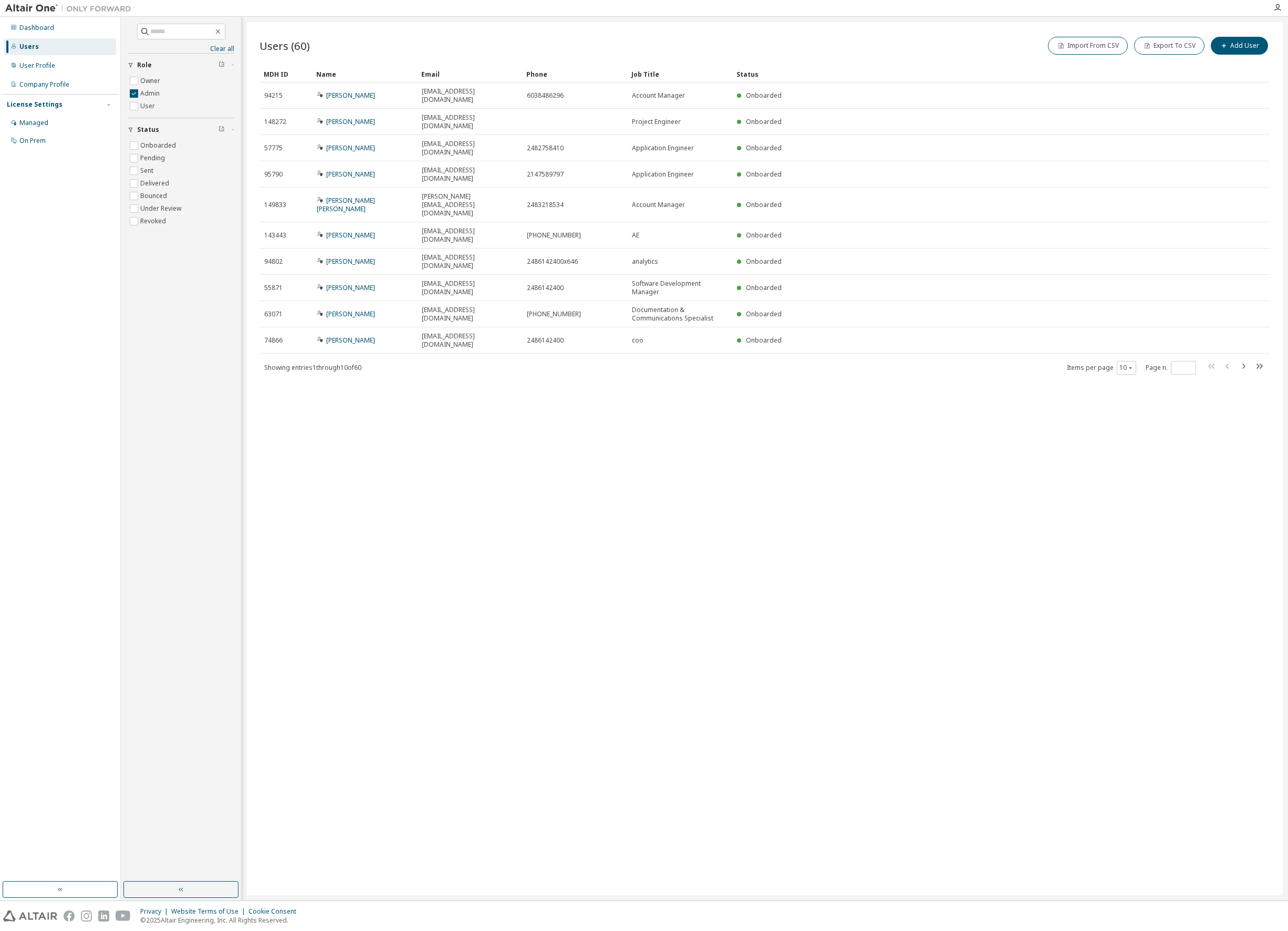
click at [1244, 363] on icon "button" at bounding box center [1243, 366] width 3 height 5
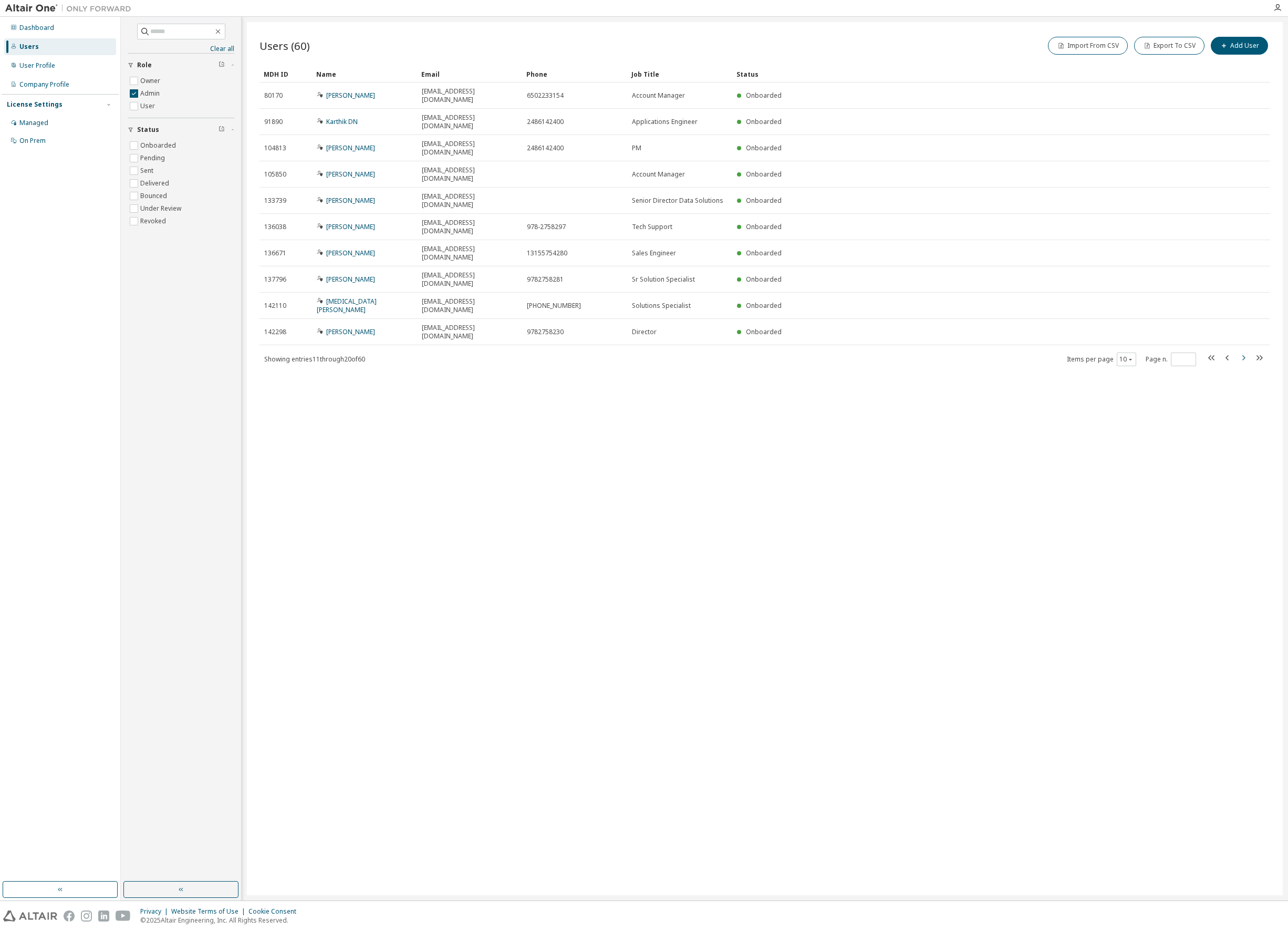
click at [1244, 291] on div "Users (60) Import From CSV Export To CSV Add User Clear Load Save Save As Field…" at bounding box center [765, 458] width 1035 height 873
click at [1243, 351] on icon "button" at bounding box center [1243, 357] width 13 height 13
click at [1244, 363] on icon "button" at bounding box center [1243, 366] width 3 height 5
click at [1244, 355] on icon "button" at bounding box center [1243, 357] width 3 height 5
click at [1243, 355] on icon "button" at bounding box center [1243, 357] width 3 height 5
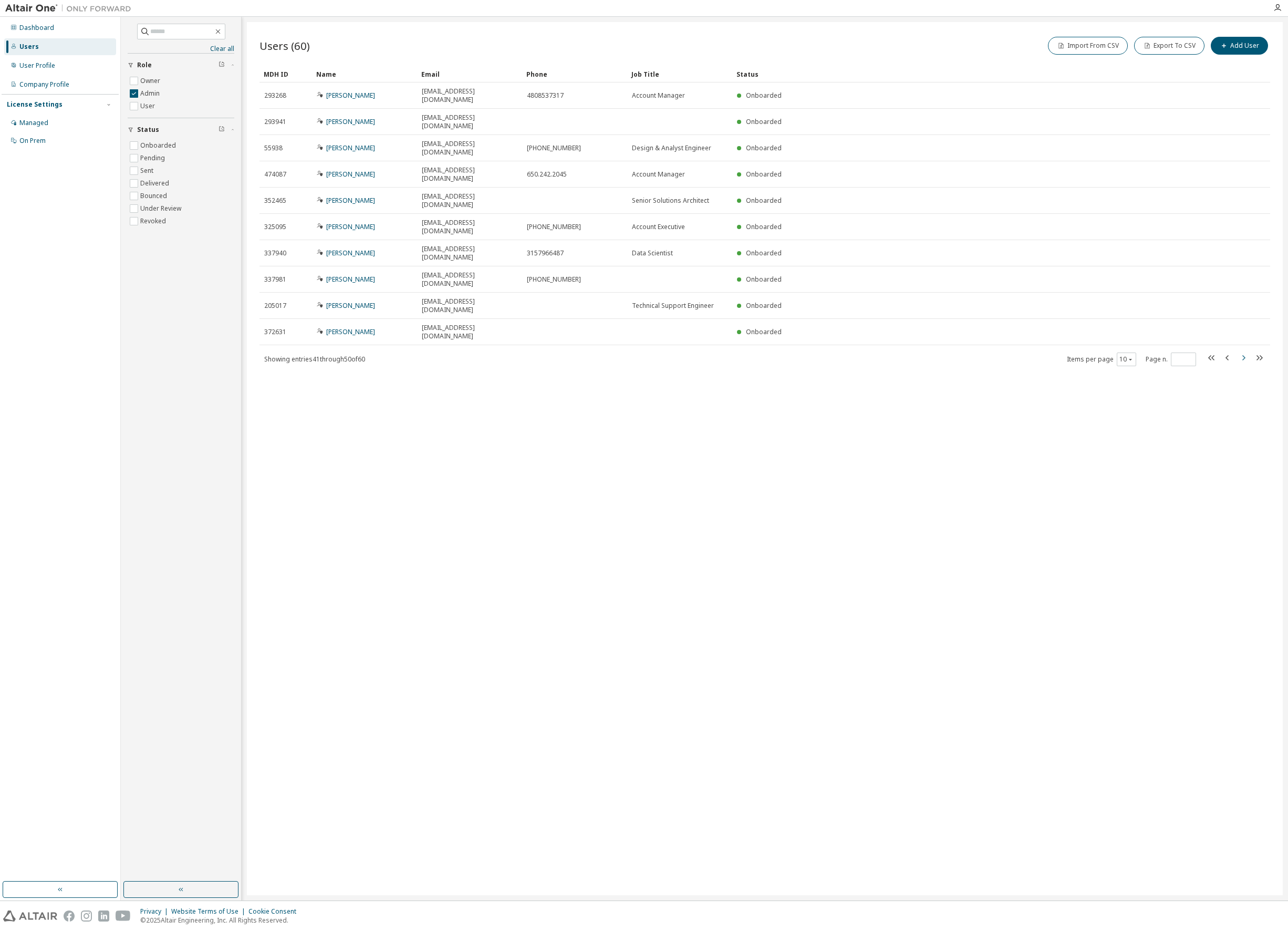
type input "*"
click at [38, 65] on div "User Profile" at bounding box center [37, 65] width 36 height 8
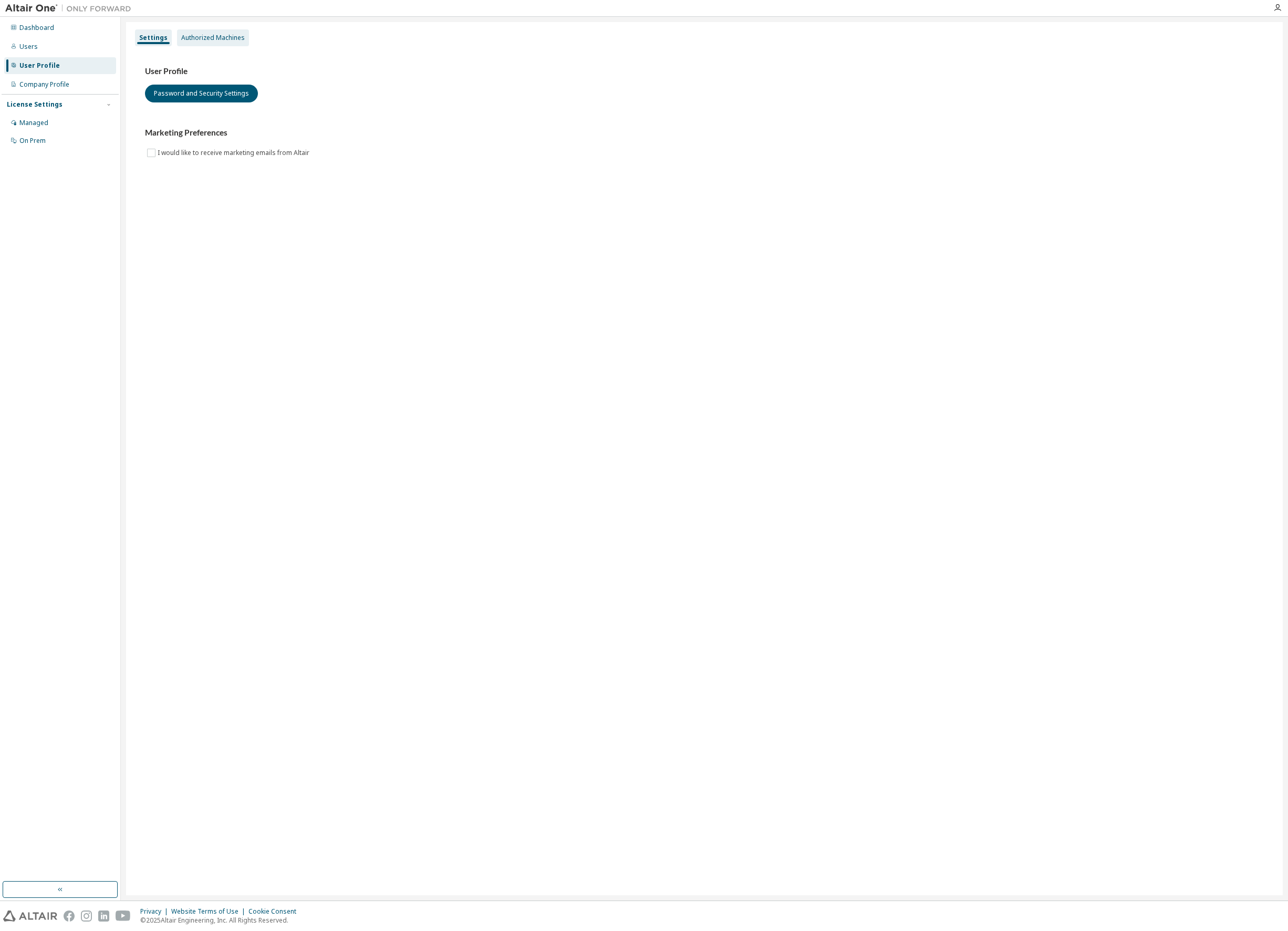
click at [216, 39] on div "Authorized Machines" at bounding box center [213, 38] width 64 height 8
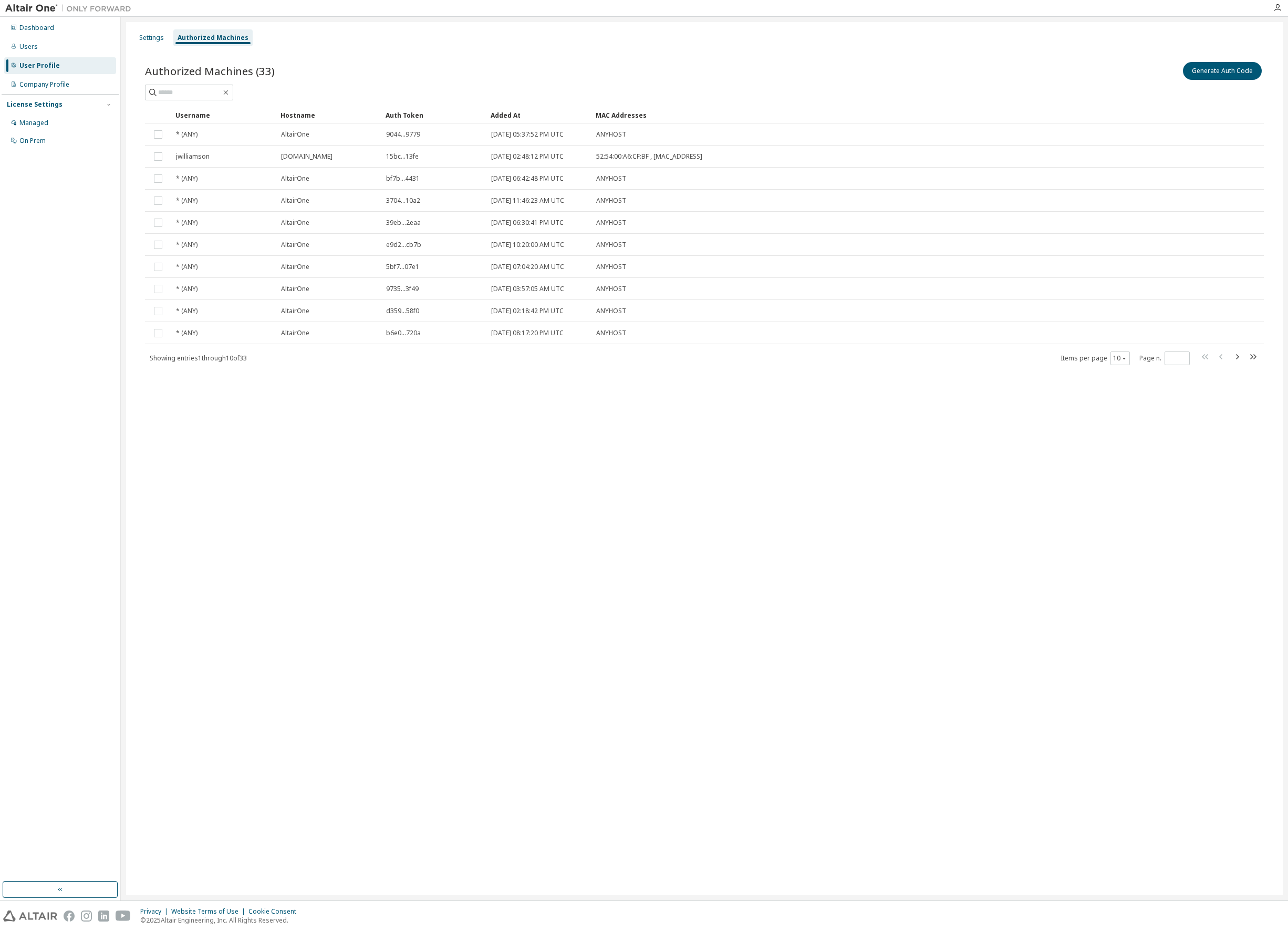
click at [1198, 81] on div "Generate Auth Code" at bounding box center [984, 71] width 560 height 22
click at [1209, 72] on button "Generate Auth Code" at bounding box center [1222, 70] width 79 height 18
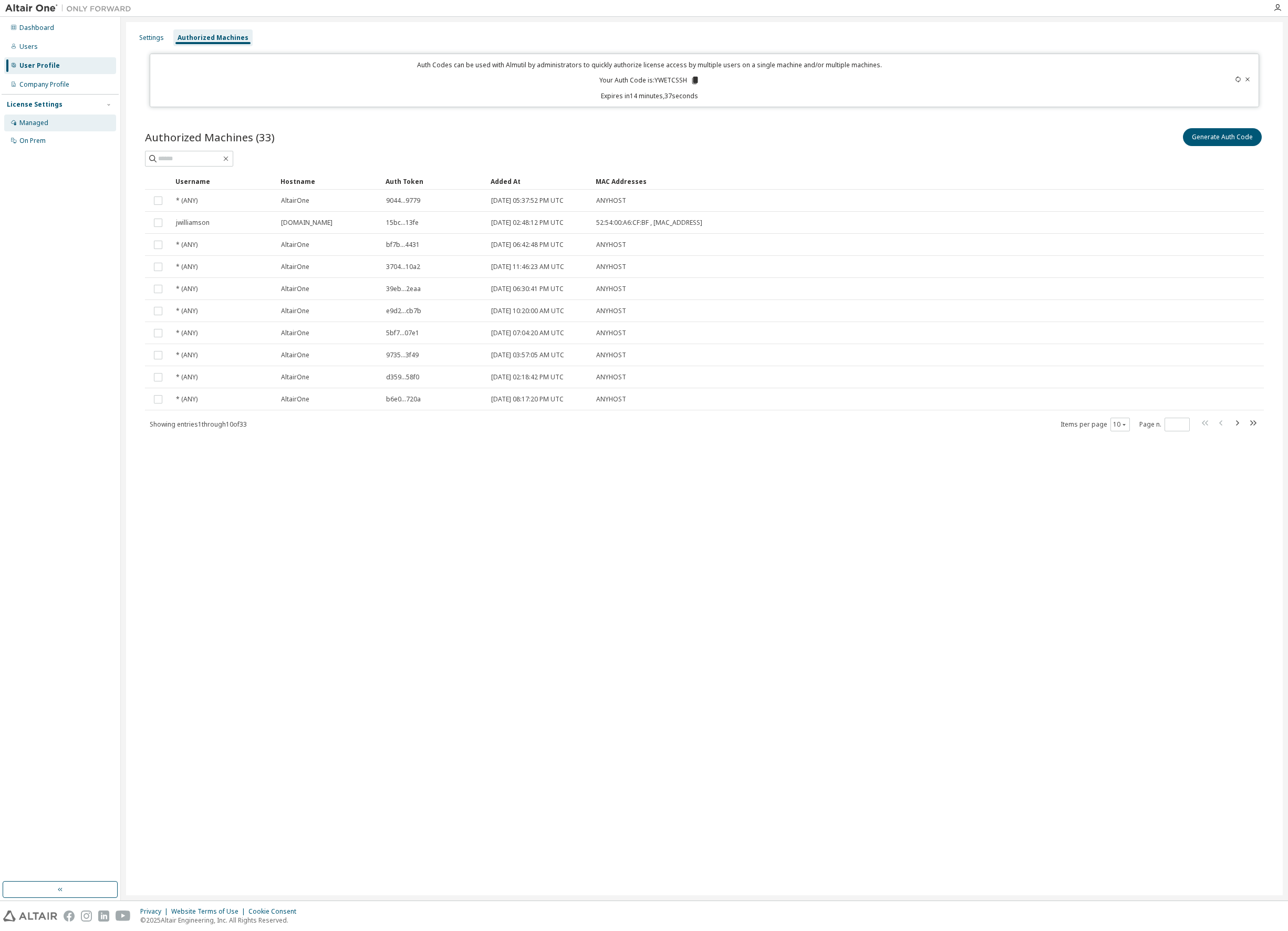
click at [42, 125] on div "Managed" at bounding box center [34, 123] width 29 height 8
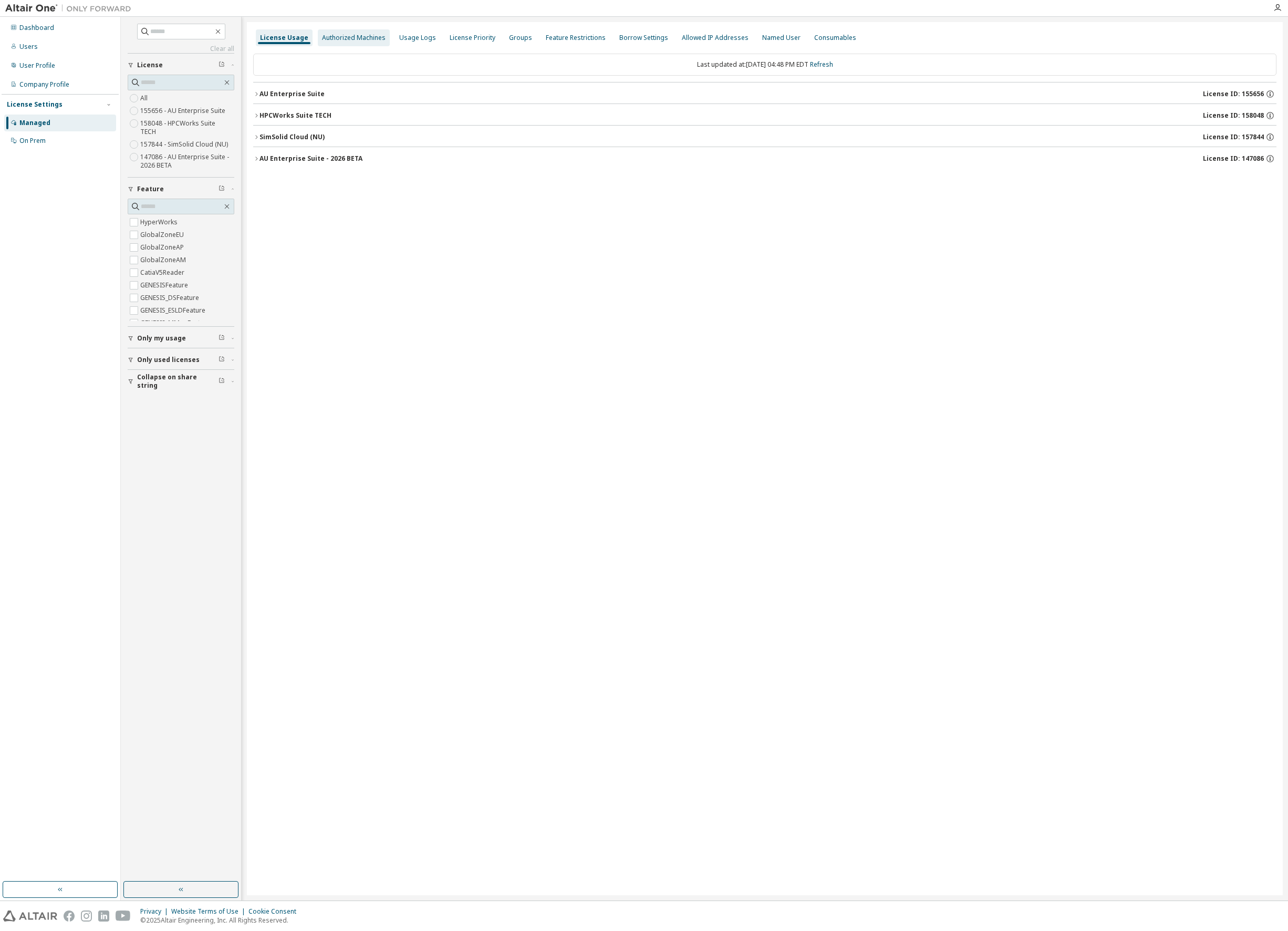
click at [354, 38] on div "Authorized Machines" at bounding box center [354, 38] width 64 height 8
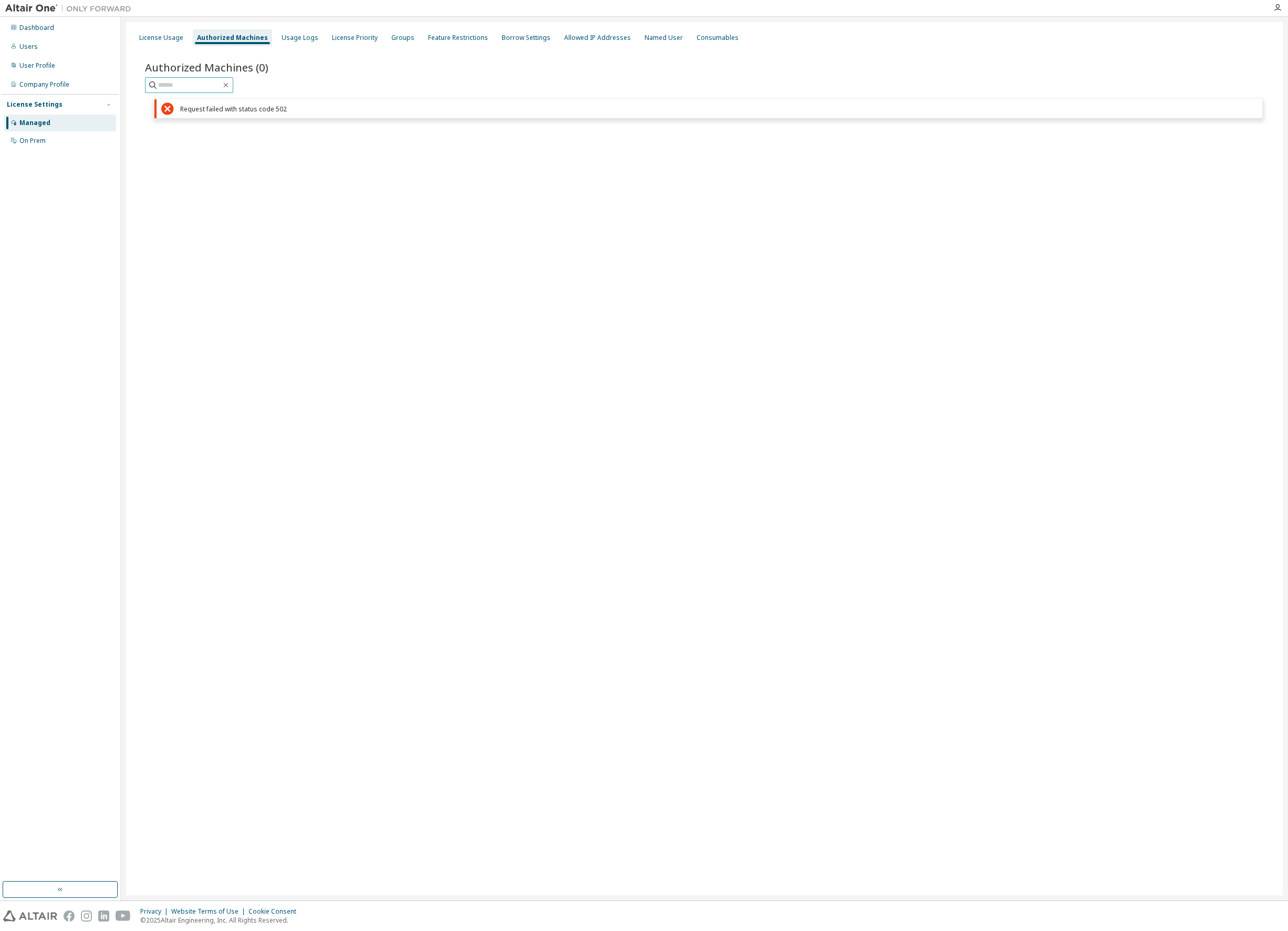
click at [203, 84] on input "text" at bounding box center [190, 85] width 63 height 10
type input "**"
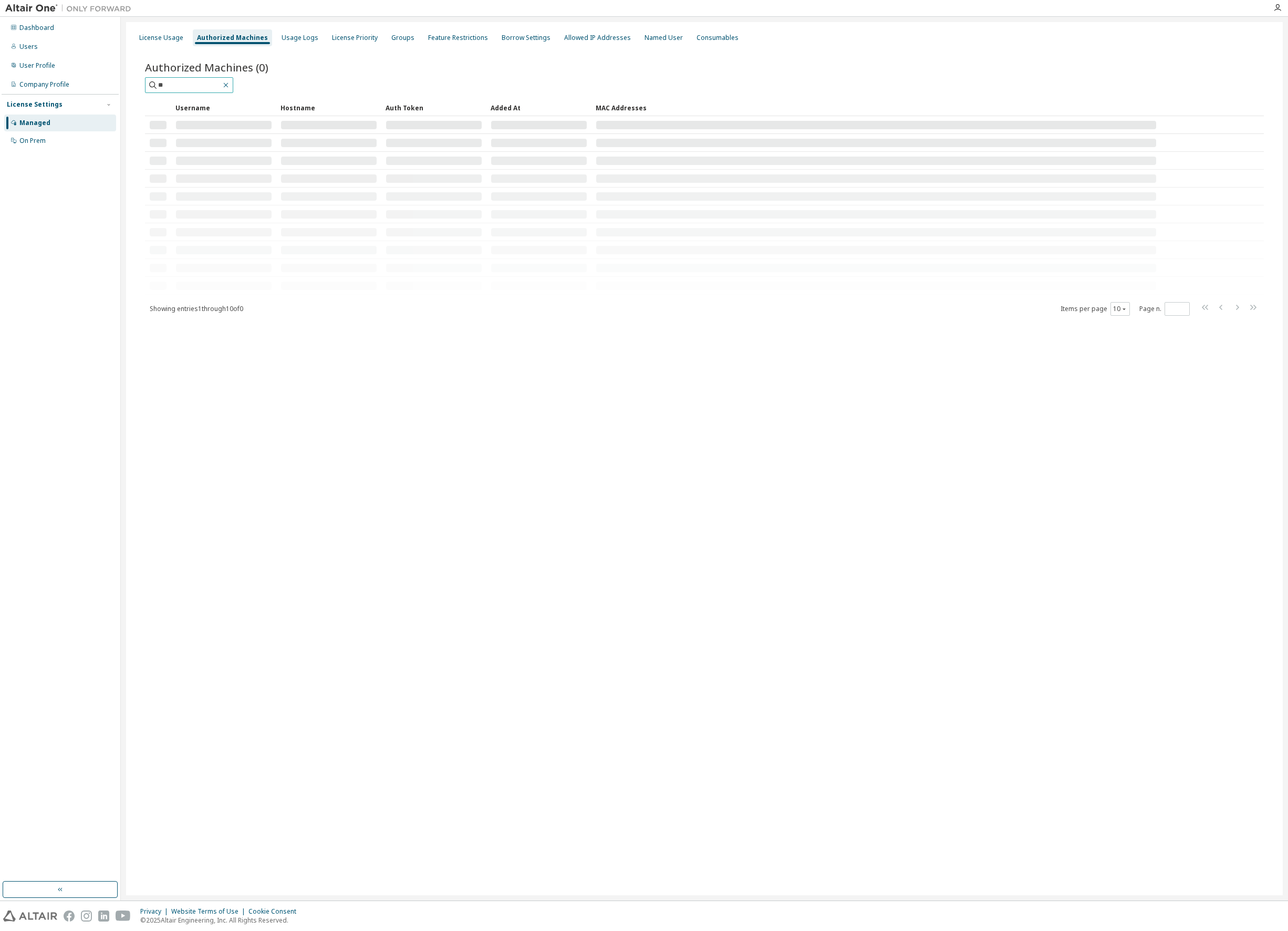
click at [230, 86] on icon "button" at bounding box center [226, 85] width 8 height 8
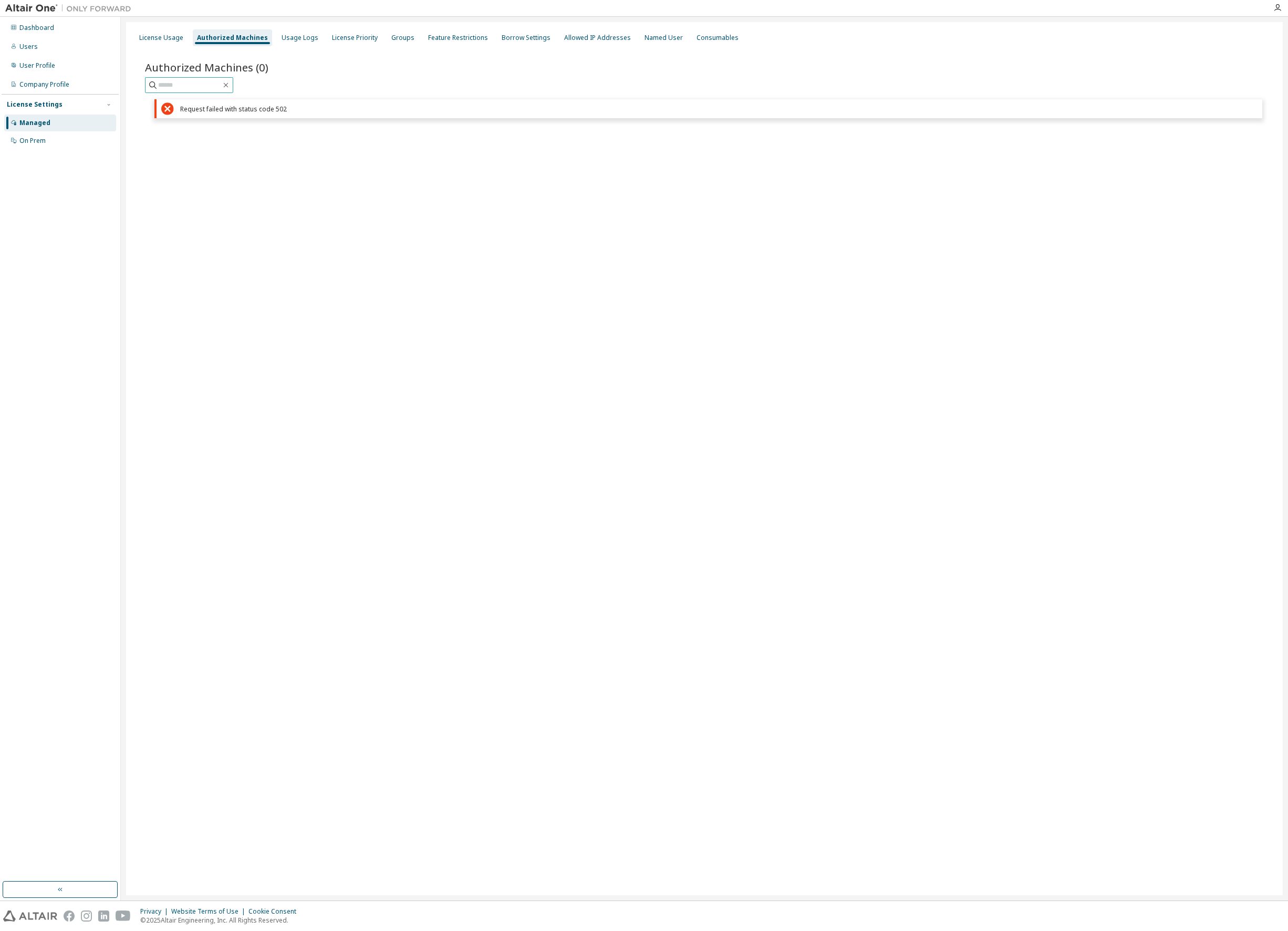
click at [192, 84] on input "text" at bounding box center [190, 85] width 63 height 10
paste input "**********"
type input "**********"
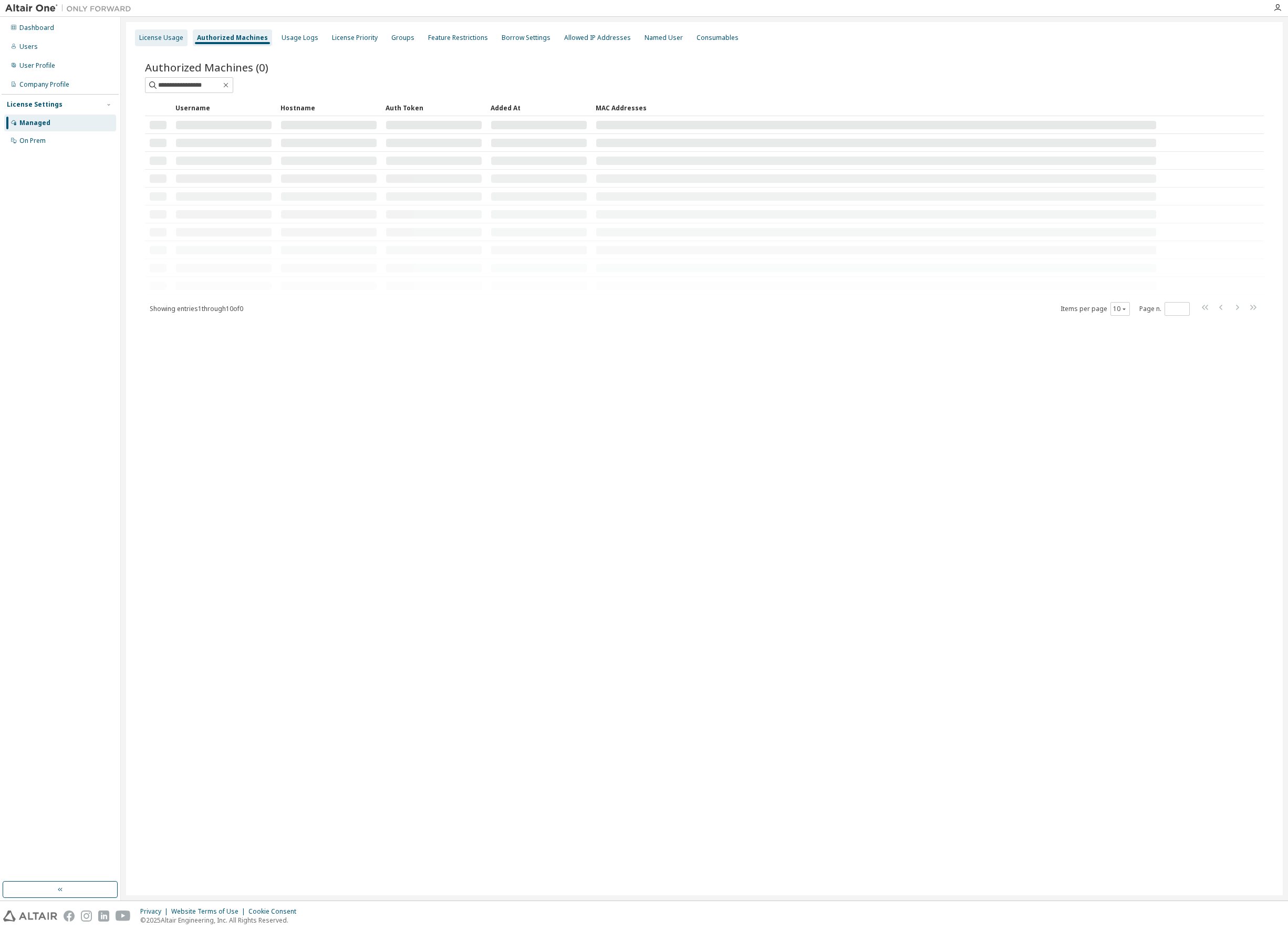
click at [160, 37] on div "License Usage" at bounding box center [161, 38] width 44 height 8
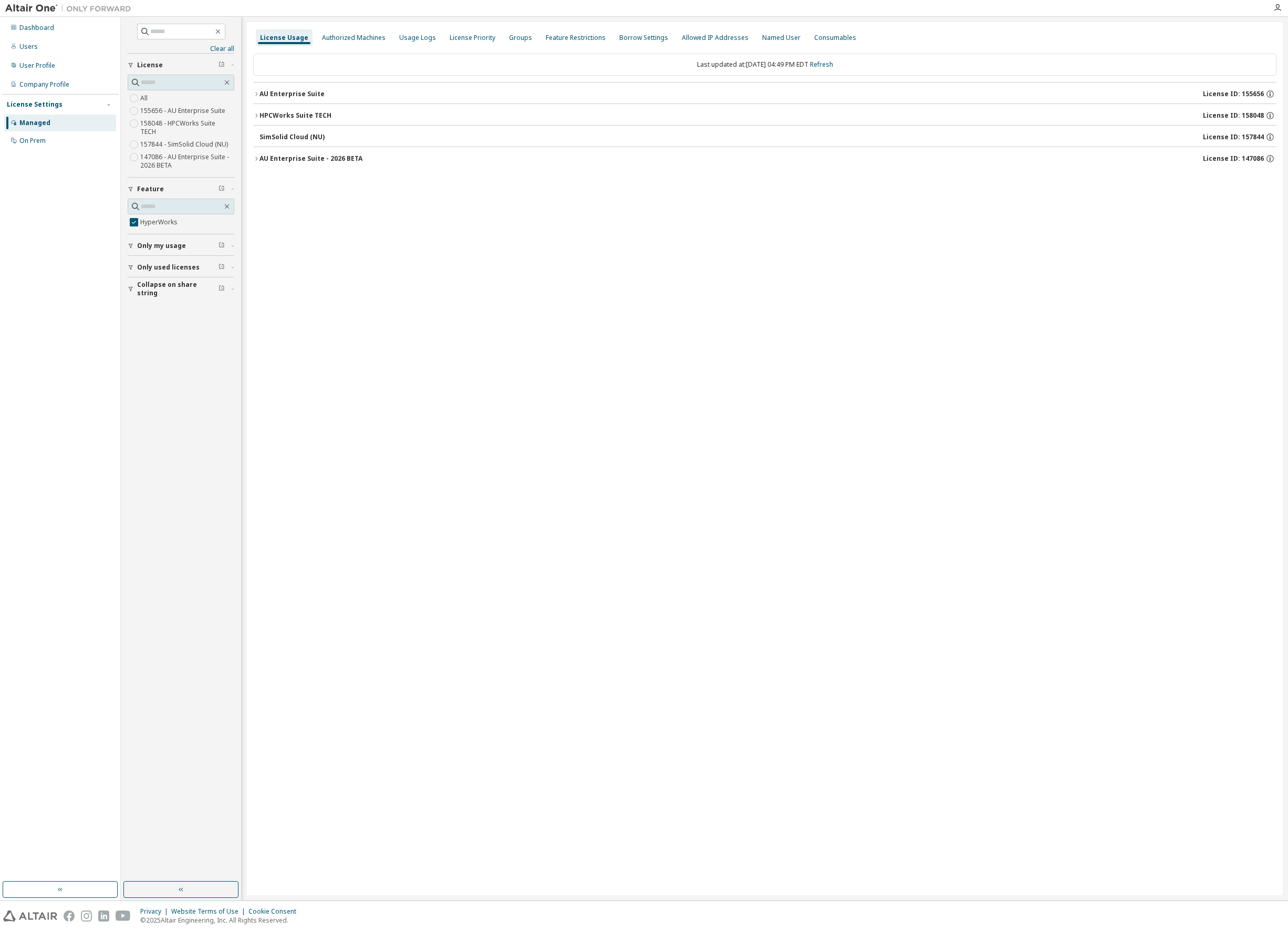
click at [256, 93] on icon "button" at bounding box center [256, 94] width 6 height 6
click at [264, 117] on icon "button" at bounding box center [266, 116] width 6 height 6
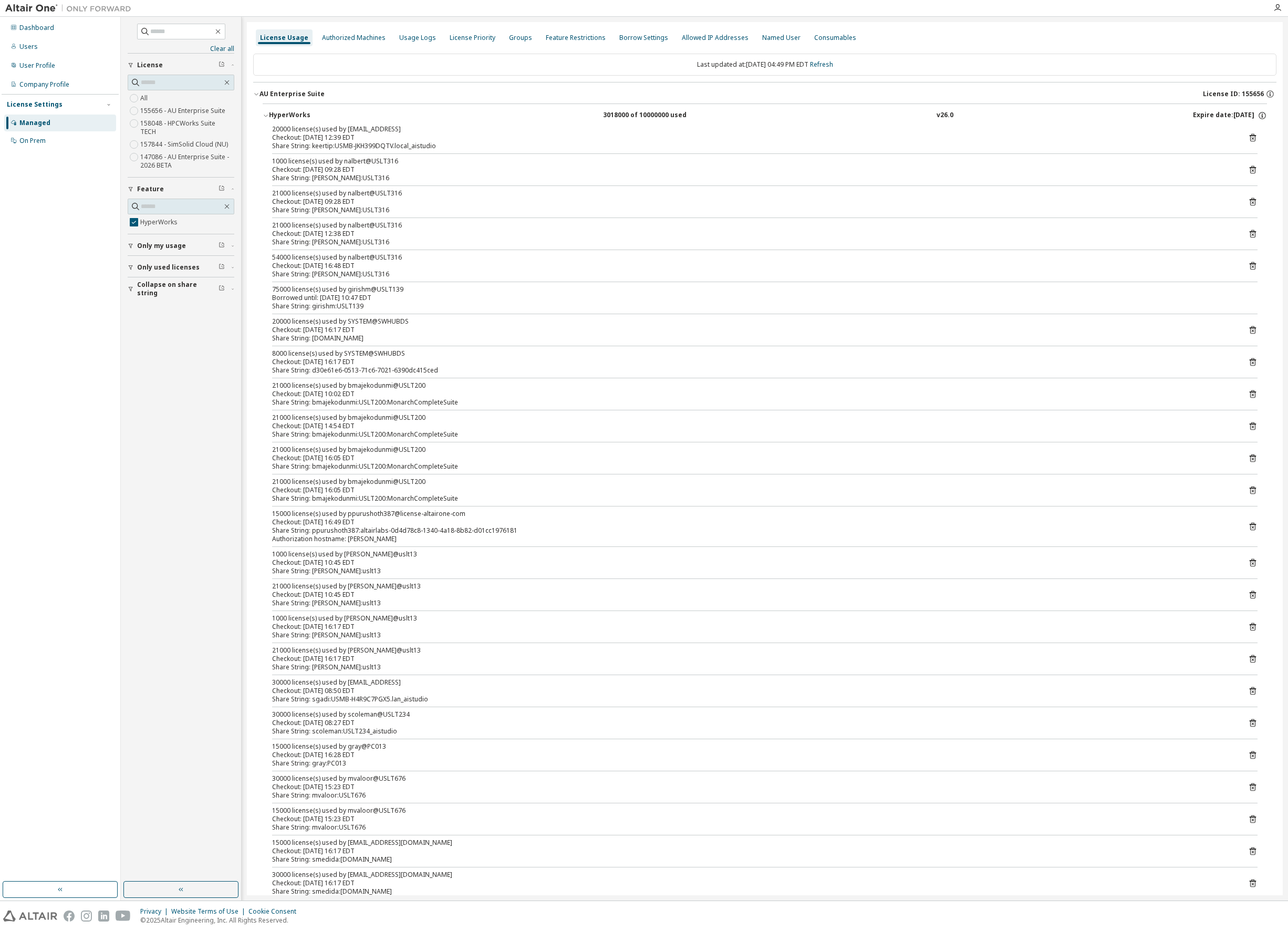
click at [1203, 114] on div "Expire date: [DATE]" at bounding box center [1230, 116] width 74 height 10
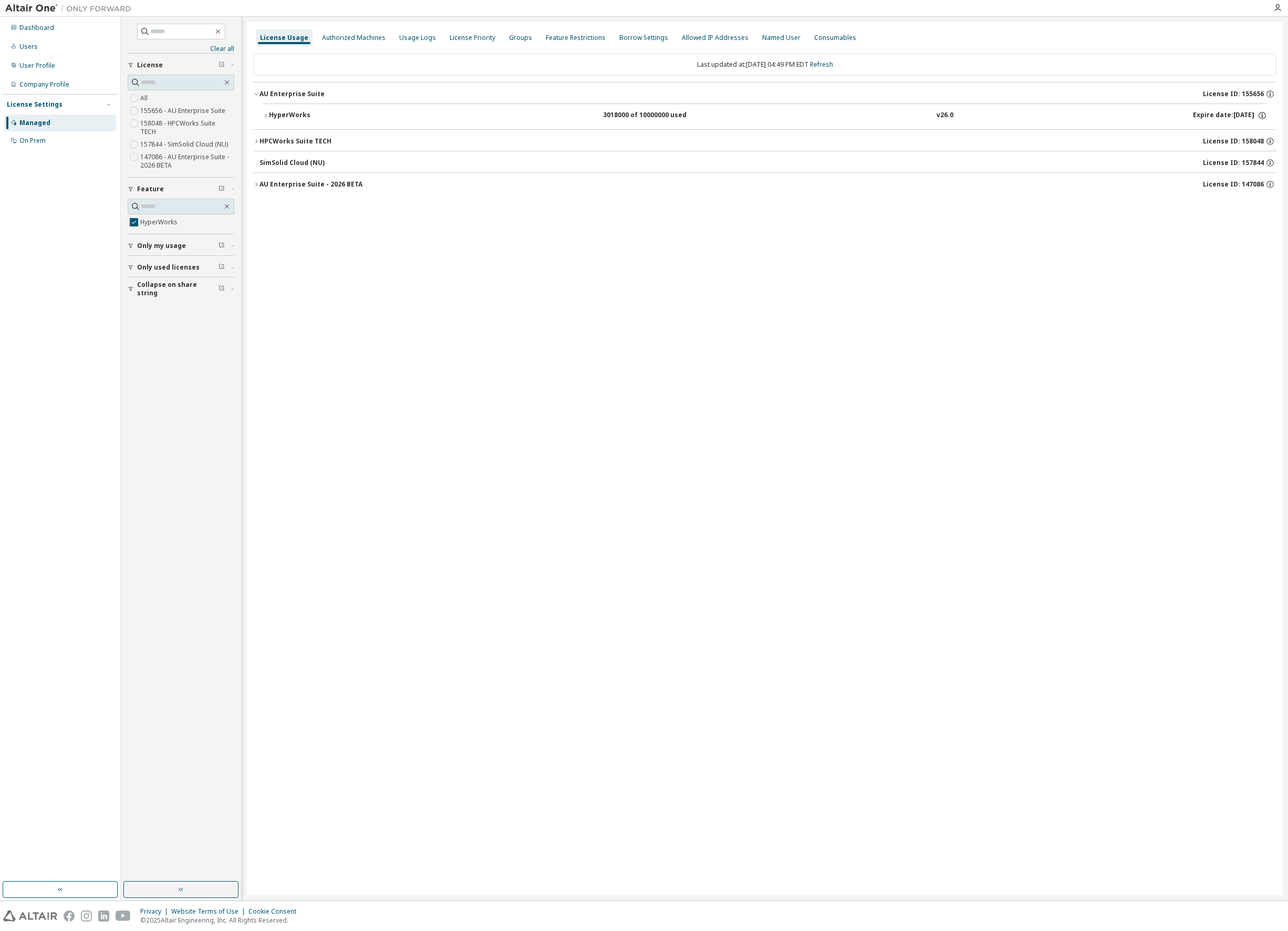
click at [263, 116] on icon "button" at bounding box center [266, 116] width 6 height 6
